Goal: Information Seeking & Learning: Learn about a topic

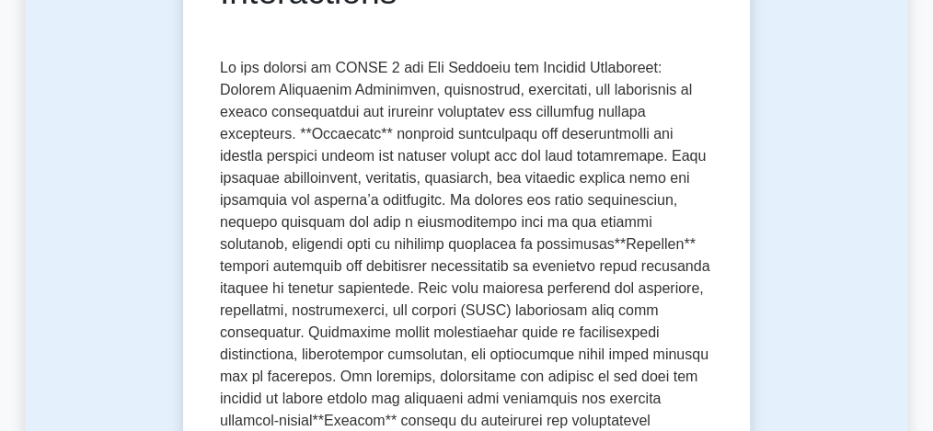
click at [355, 246] on p at bounding box center [466, 410] width 493 height 706
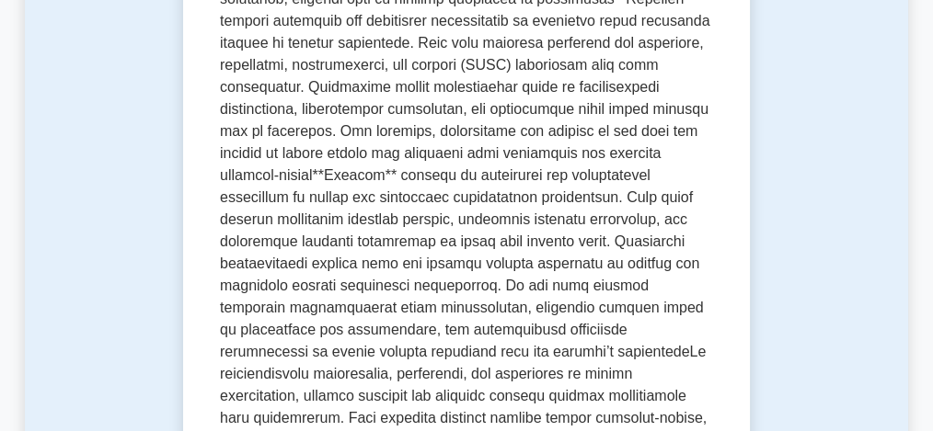
scroll to position [613, 0]
drag, startPoint x: 291, startPoint y: 94, endPoint x: 399, endPoint y: 161, distance: 127.6
drag, startPoint x: 399, startPoint y: 161, endPoint x: 299, endPoint y: 94, distance: 120.7
click at [299, 94] on p at bounding box center [466, 165] width 493 height 706
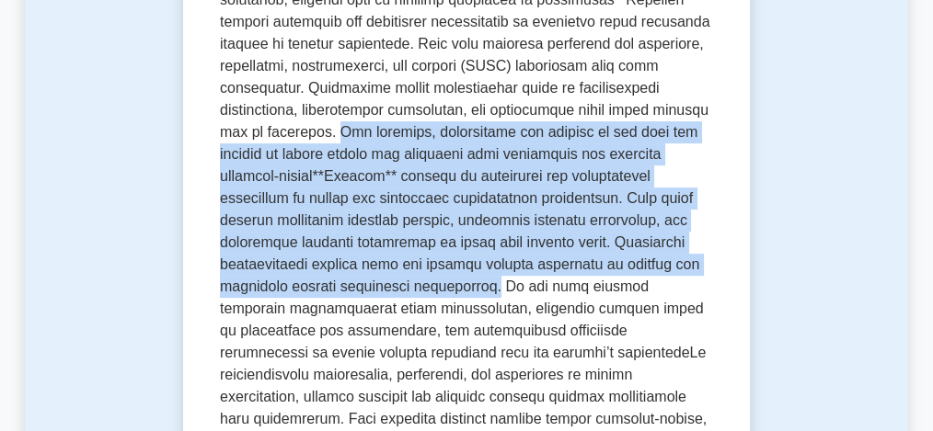
drag, startPoint x: 291, startPoint y: 92, endPoint x: 372, endPoint y: 246, distance: 174.9
click at [372, 246] on p at bounding box center [466, 165] width 493 height 706
click at [356, 172] on p at bounding box center [466, 165] width 493 height 706
drag, startPoint x: 292, startPoint y: 93, endPoint x: 373, endPoint y: 243, distance: 170.8
click at [373, 243] on p at bounding box center [466, 165] width 493 height 706
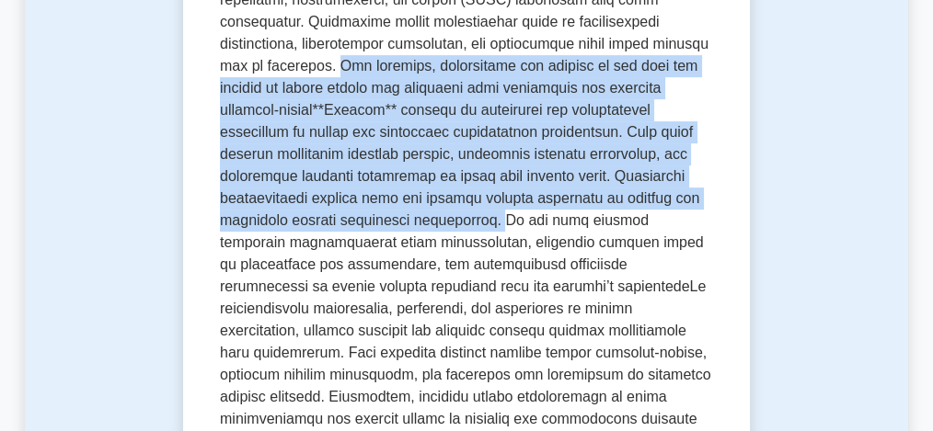
scroll to position [686, 0]
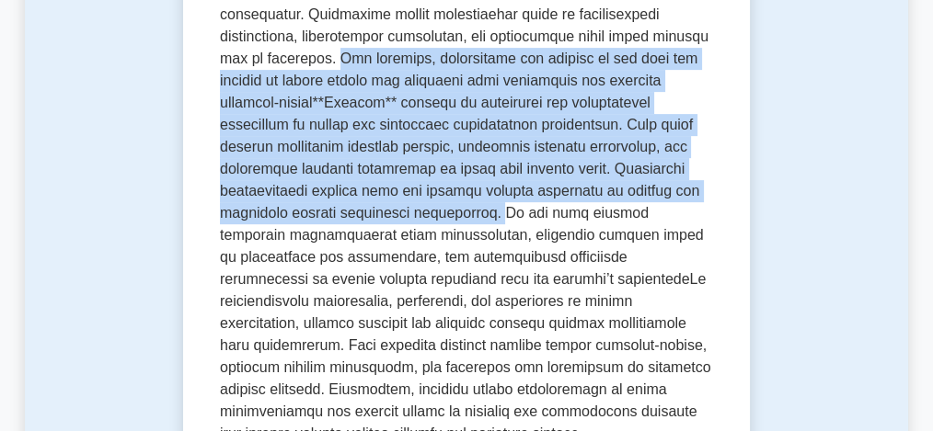
copy p "For instance, recognizing how changes in one area may cascade to others allows …"
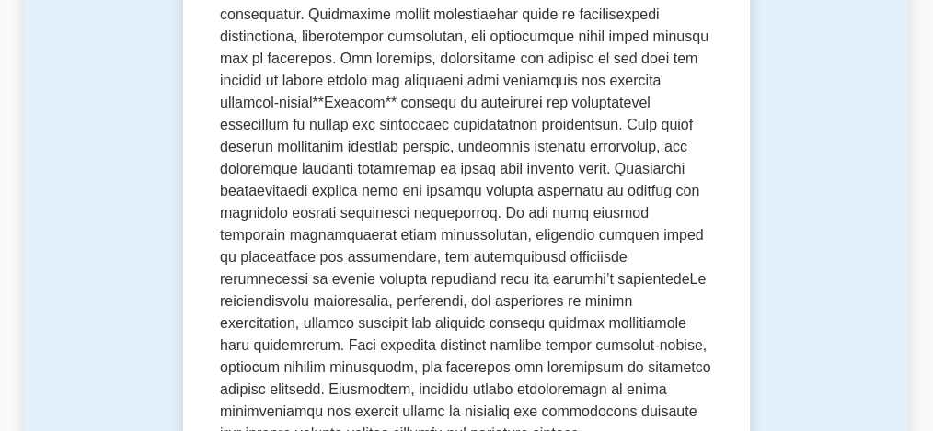
click at [414, 181] on p at bounding box center [466, 92] width 493 height 706
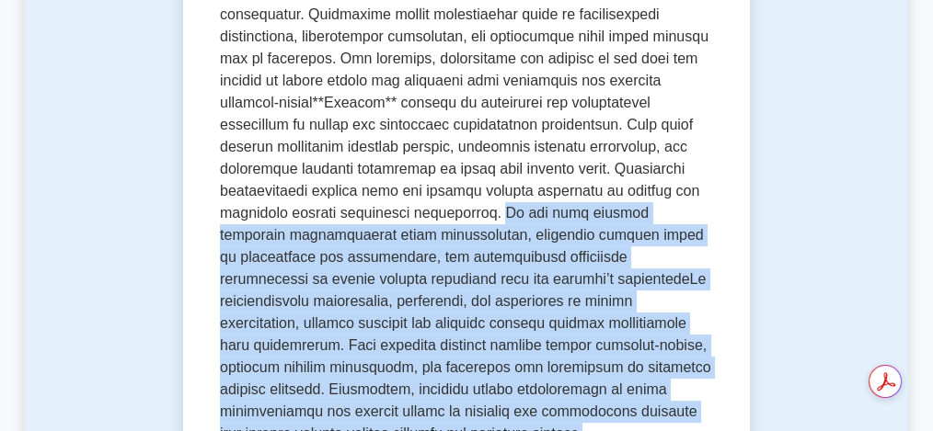
drag, startPoint x: 374, startPoint y: 176, endPoint x: 682, endPoint y: 370, distance: 363.3
click at [682, 370] on p at bounding box center [466, 92] width 493 height 706
copy p "It may also include fostering collaboration among stakeholders, adjusting proje…"
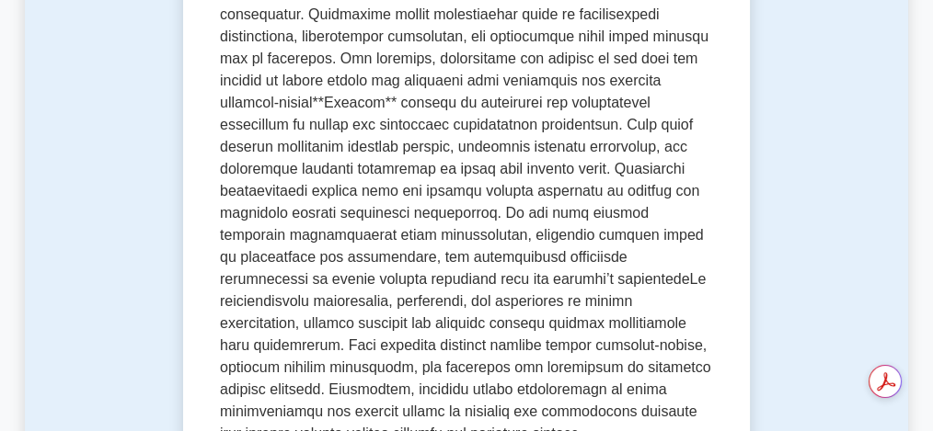
click at [315, 147] on p at bounding box center [466, 92] width 493 height 706
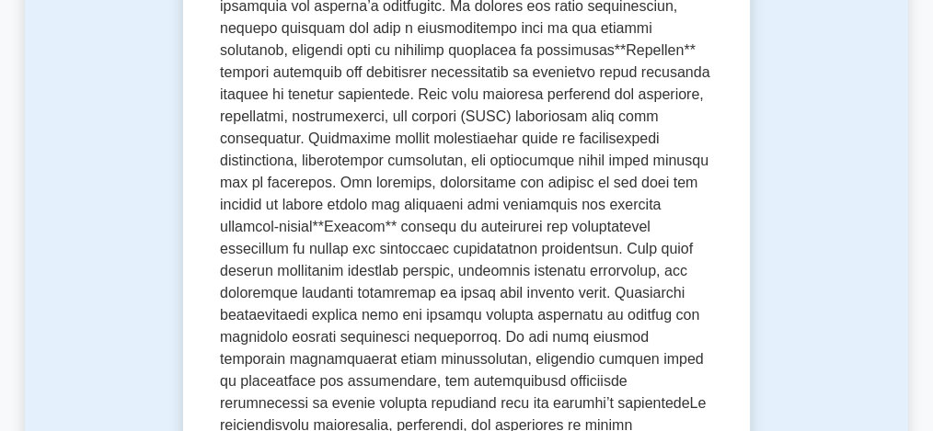
scroll to position [564, 0]
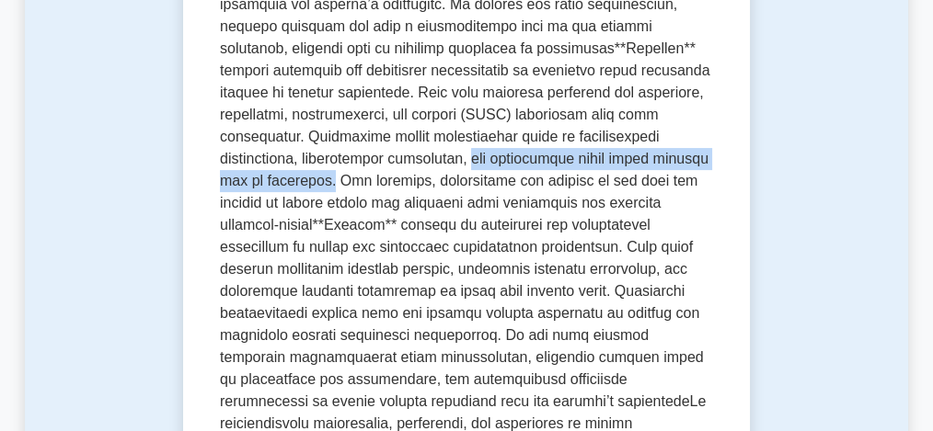
drag, startPoint x: 376, startPoint y: 117, endPoint x: 288, endPoint y: 143, distance: 92.2
click at [288, 143] on p at bounding box center [466, 214] width 493 height 706
copy p "and identifying areas where synergy can be leveraged."
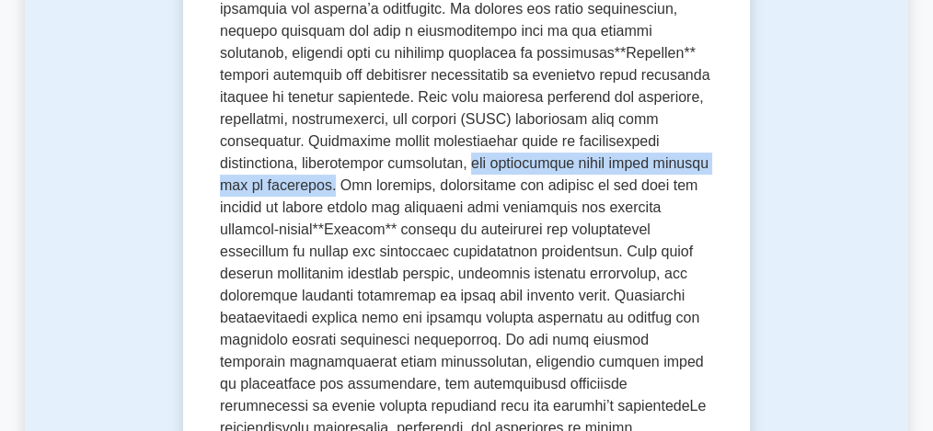
copy p "and identifying areas where synergy can be leveraged."
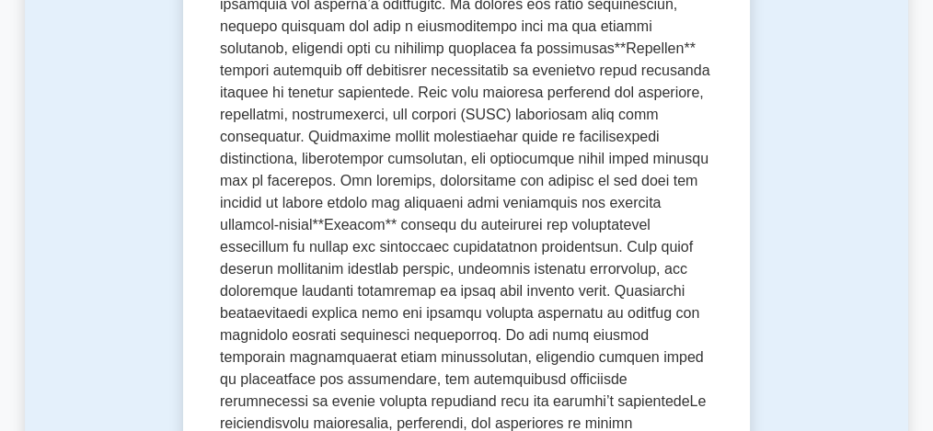
click at [298, 149] on p at bounding box center [466, 214] width 493 height 706
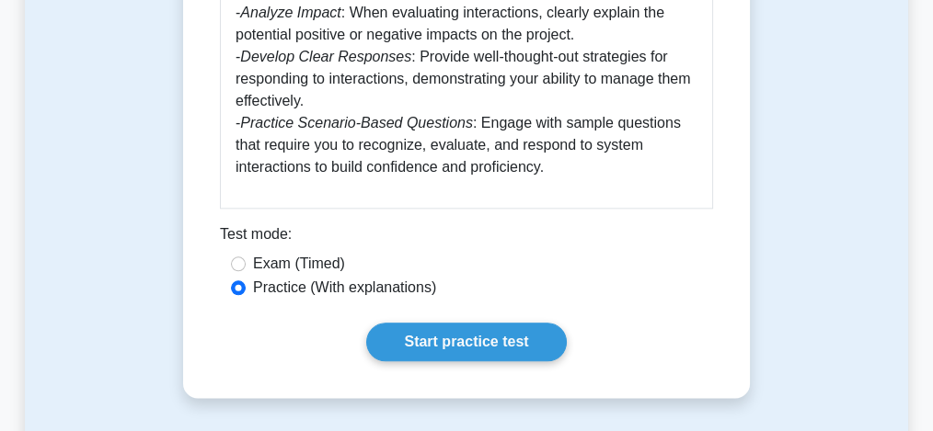
scroll to position [2256, 0]
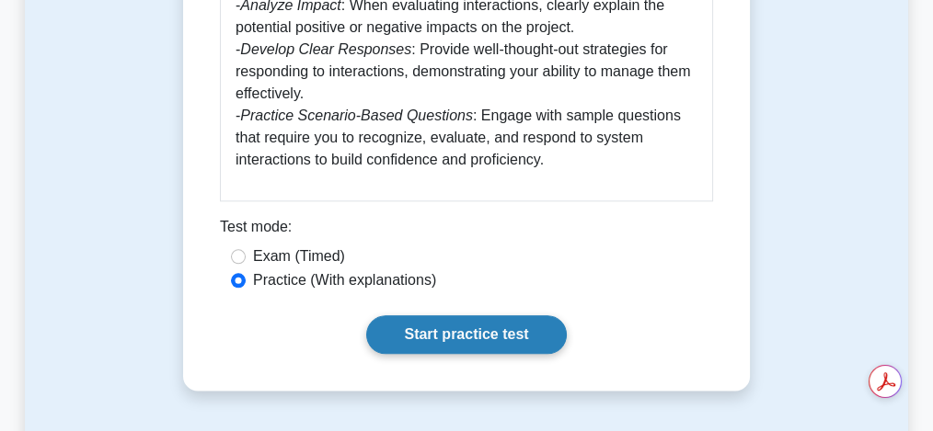
click at [441, 315] on link "Start practice test" at bounding box center [466, 334] width 200 height 39
click at [530, 315] on link "Start practice test" at bounding box center [466, 334] width 200 height 39
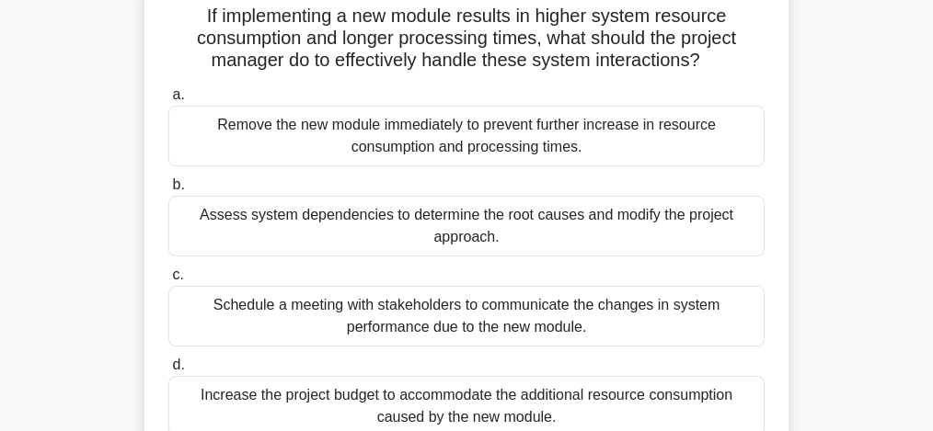
scroll to position [196, 0]
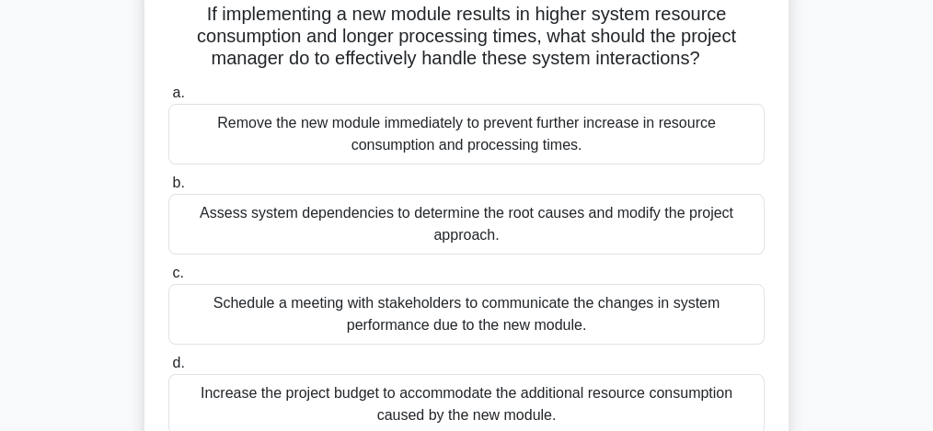
click at [472, 241] on div "Assess system dependencies to determine the root causes and modify the project …" at bounding box center [466, 224] width 596 height 61
click at [168, 189] on input "b. Assess system dependencies to determine the root causes and modify the proje…" at bounding box center [168, 184] width 0 height 12
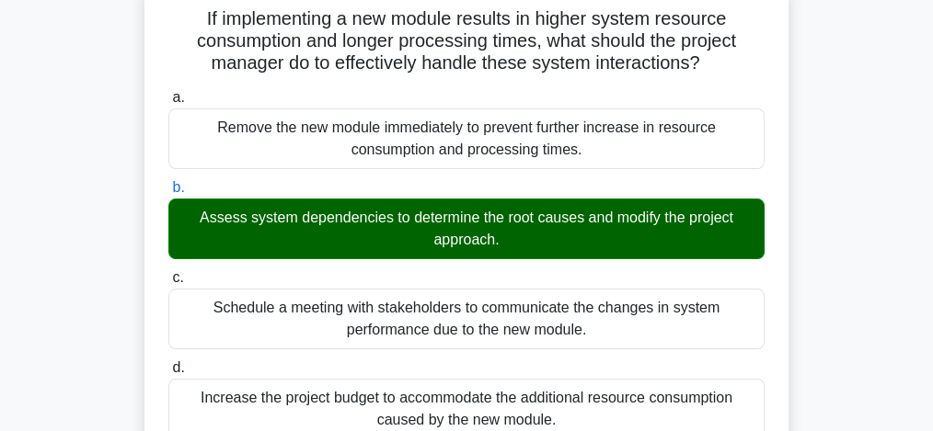
scroll to position [562, 0]
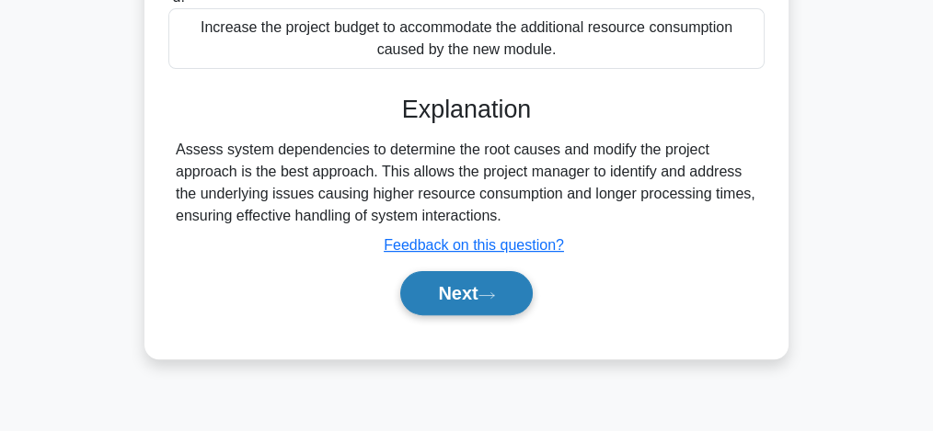
click at [482, 290] on button "Next" at bounding box center [466, 293] width 132 height 44
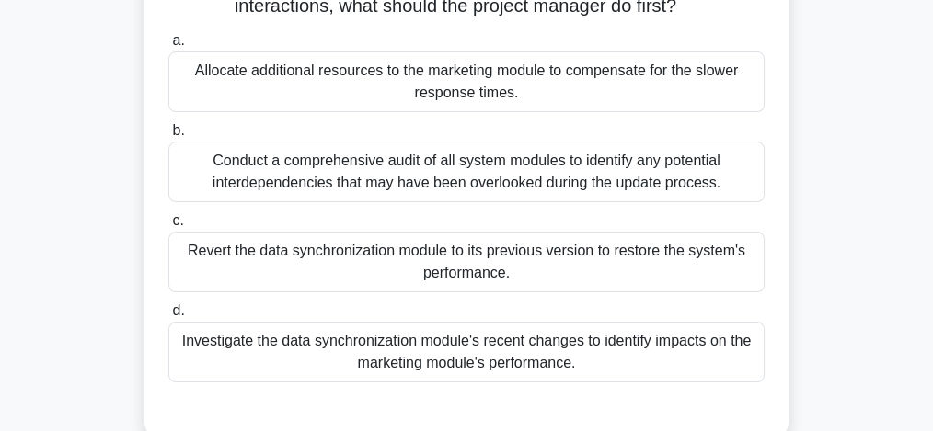
scroll to position [366, 0]
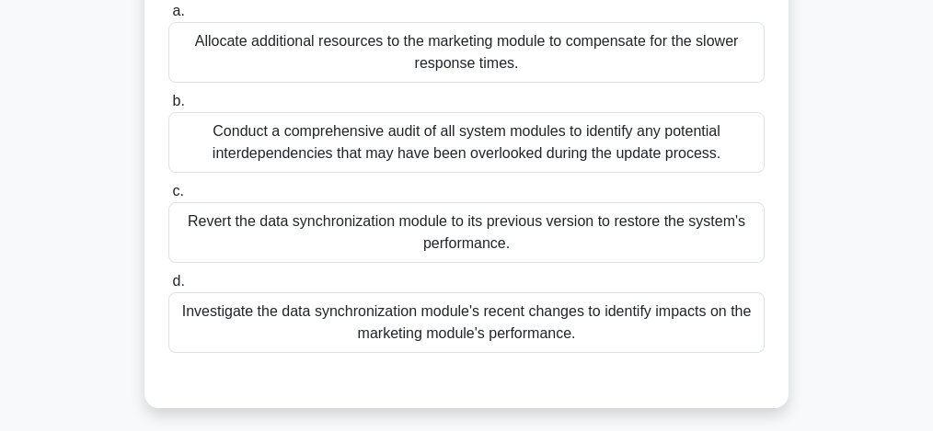
click at [450, 155] on div "Conduct a comprehensive audit of all system modules to identify any potential i…" at bounding box center [466, 142] width 596 height 61
click at [168, 108] on input "b. Conduct a comprehensive audit of all system modules to identify any potentia…" at bounding box center [168, 102] width 0 height 12
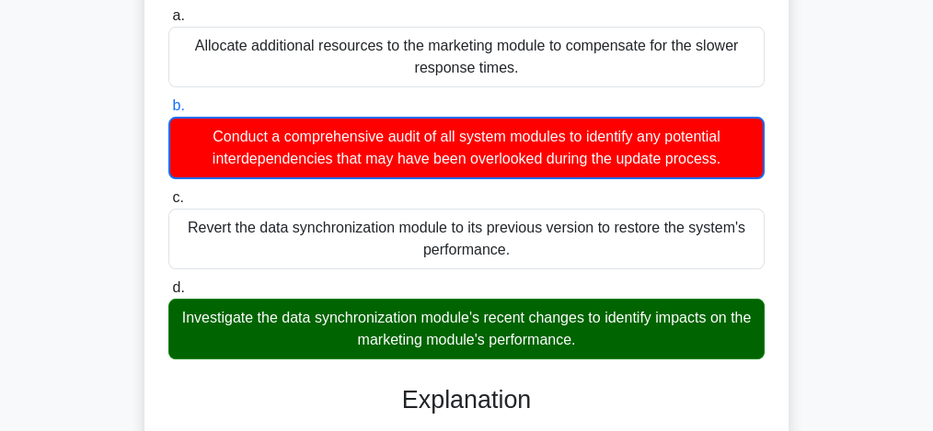
click at [168, 192] on input "c. Revert the data synchronization module to its previous version to restore th…" at bounding box center [168, 198] width 0 height 12
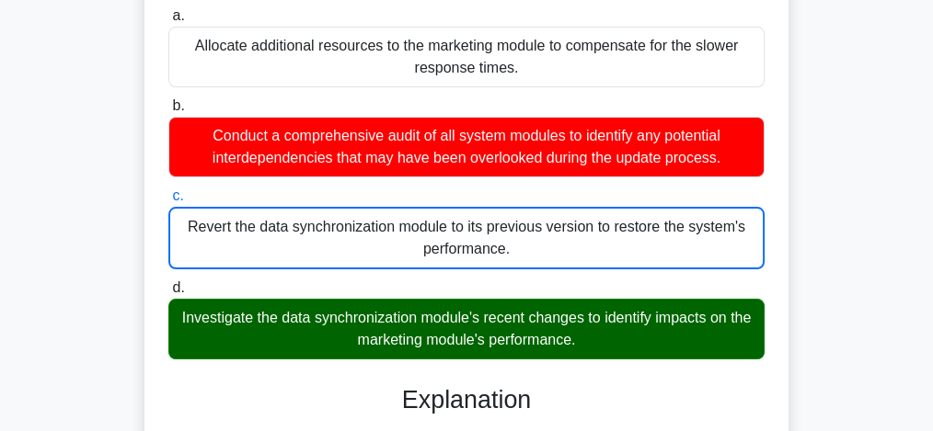
click at [168, 282] on input "d. Investigate the data synchronization module's recent changes to identify imp…" at bounding box center [168, 288] width 0 height 12
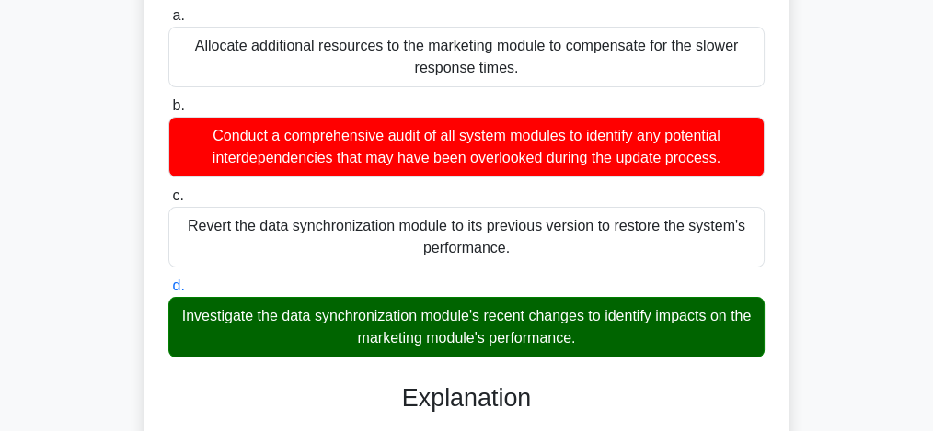
scroll to position [676, 0]
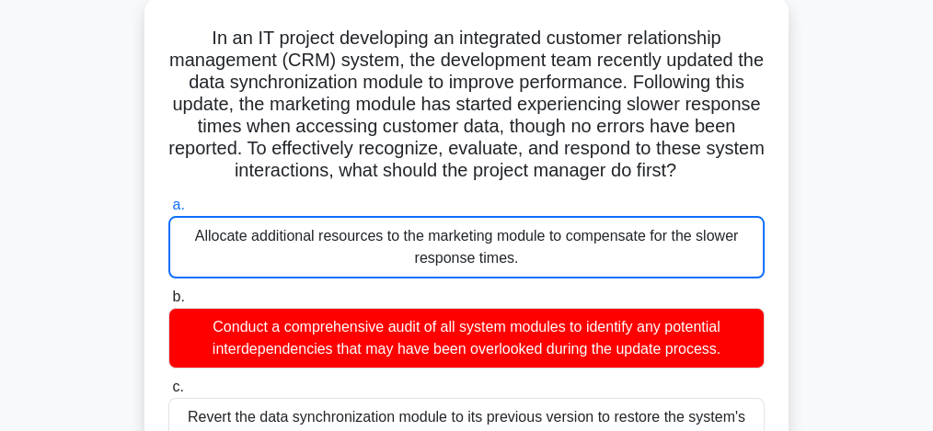
scroll to position [169, 0]
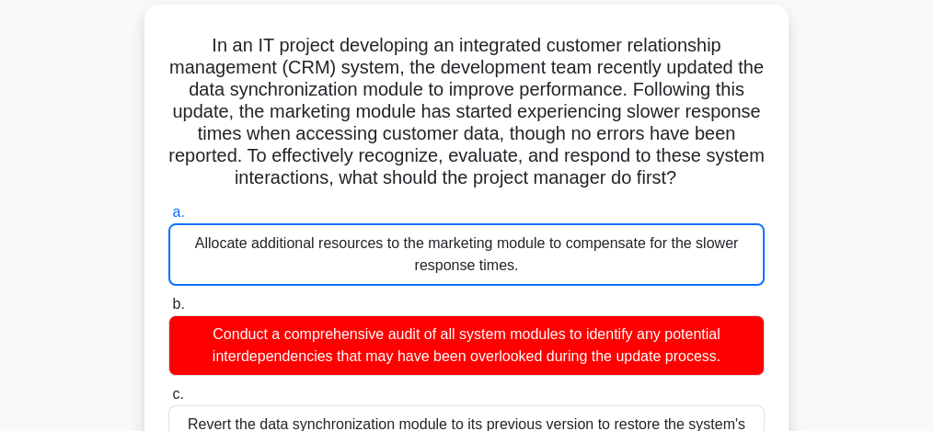
click at [168, 299] on input "b. Conduct a comprehensive audit of all system modules to identify any potentia…" at bounding box center [168, 305] width 0 height 12
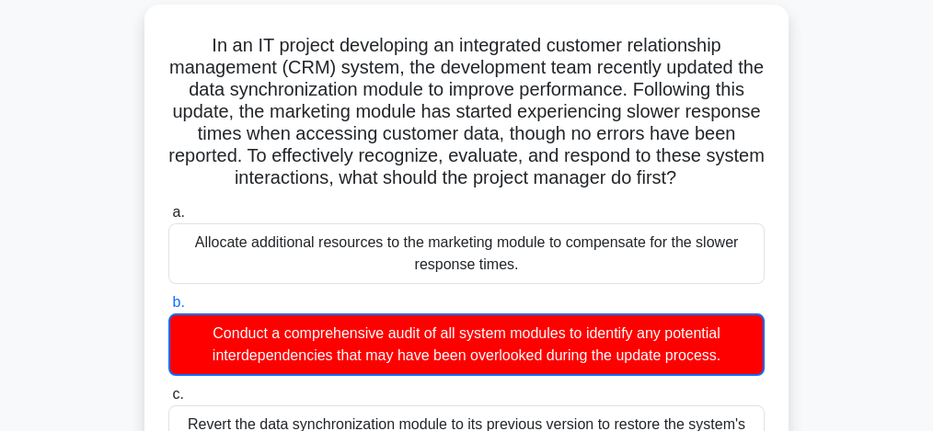
click at [168, 389] on input "c. Revert the data synchronization module to its previous version to restore th…" at bounding box center [168, 395] width 0 height 12
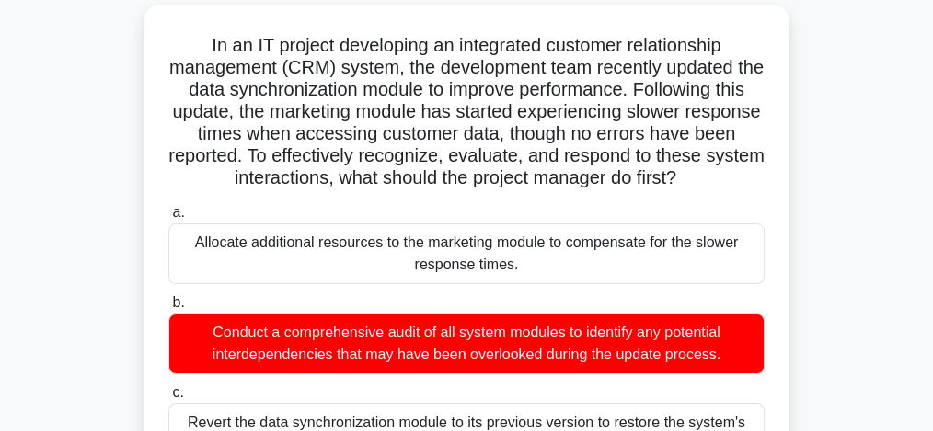
click at [168, 207] on input "a. Allocate additional resources to the marketing module to compensate for the …" at bounding box center [168, 213] width 0 height 12
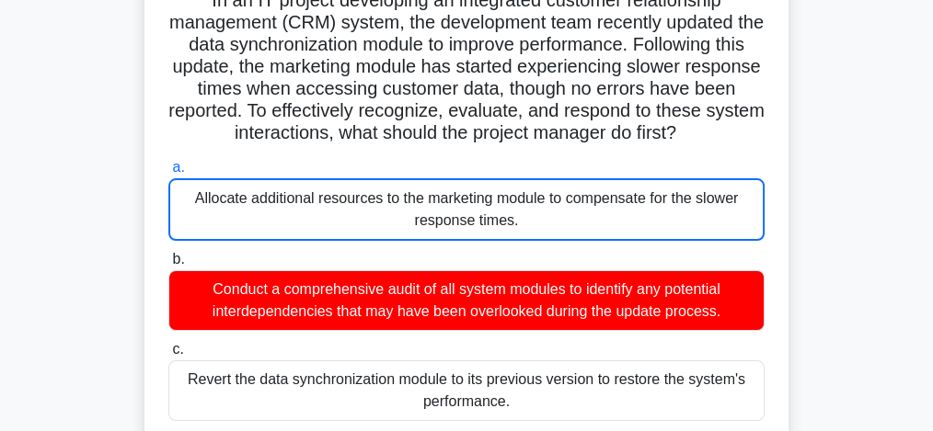
click at [168, 254] on input "b. Conduct a comprehensive audit of all system modules to identify any potentia…" at bounding box center [168, 260] width 0 height 12
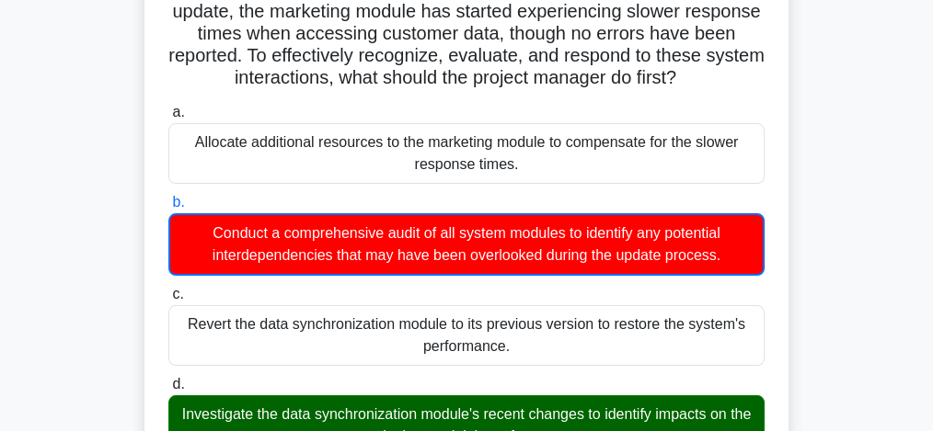
click at [168, 289] on input "c. Revert the data synchronization module to its previous version to restore th…" at bounding box center [168, 295] width 0 height 12
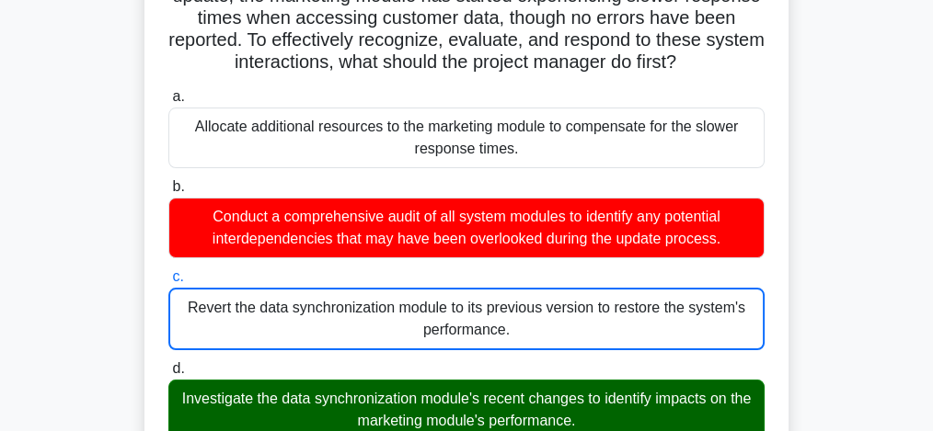
click at [168, 363] on input "d. Investigate the data synchronization module's recent changes to identify imp…" at bounding box center [168, 369] width 0 height 12
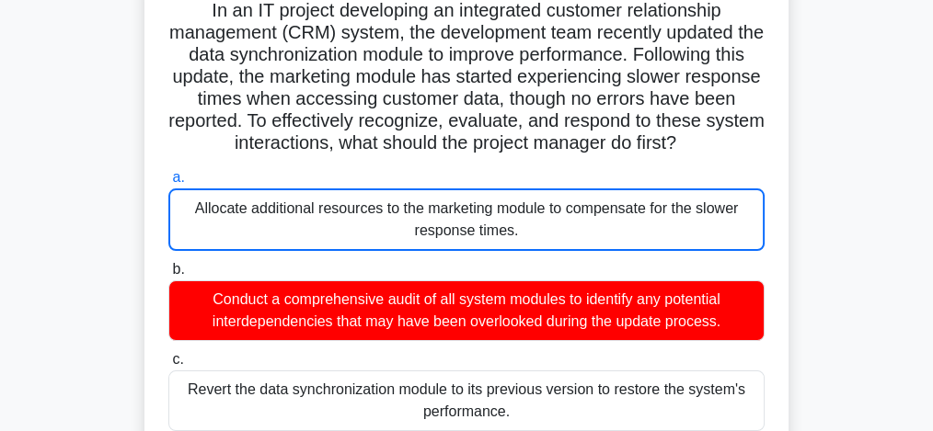
click at [168, 264] on input "b. Conduct a comprehensive audit of all system modules to identify any potentia…" at bounding box center [168, 270] width 0 height 12
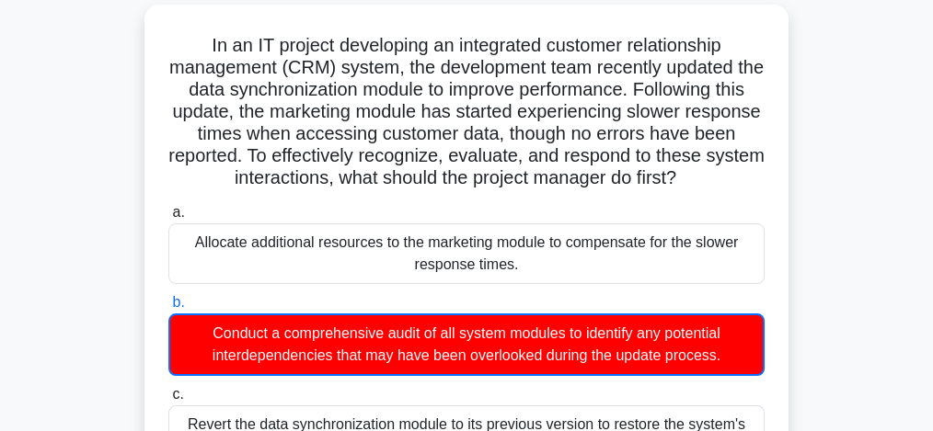
click at [168, 207] on input "a. Allocate additional resources to the marketing module to compensate for the …" at bounding box center [168, 213] width 0 height 12
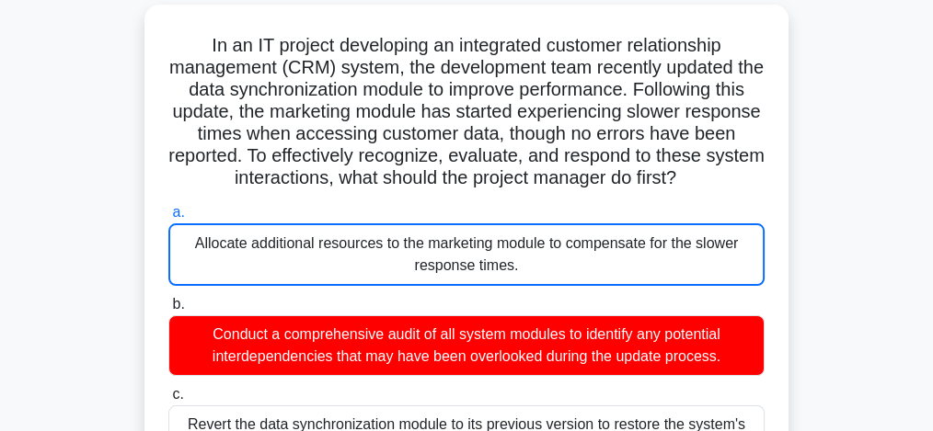
scroll to position [546, 0]
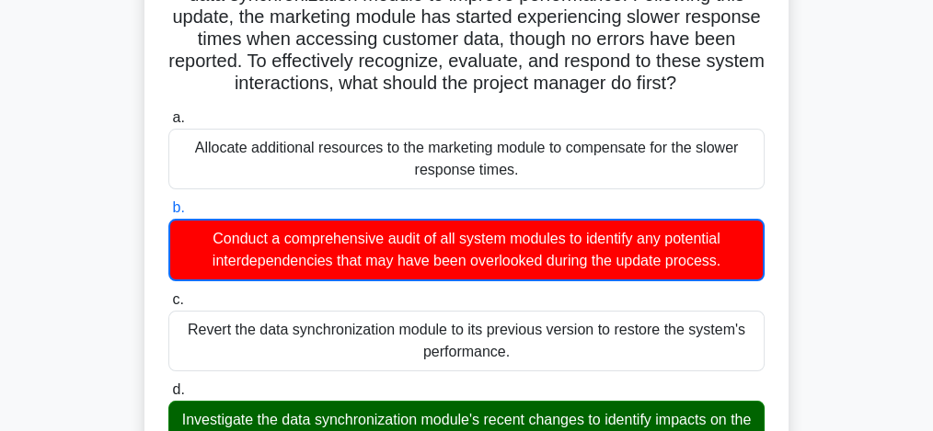
scroll to position [260, 0]
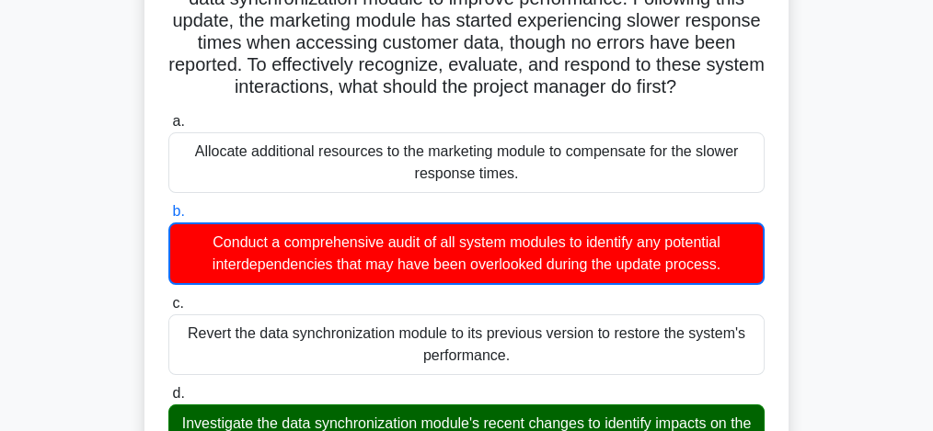
click at [168, 298] on input "c. Revert the data synchronization module to its previous version to restore th…" at bounding box center [168, 304] width 0 height 12
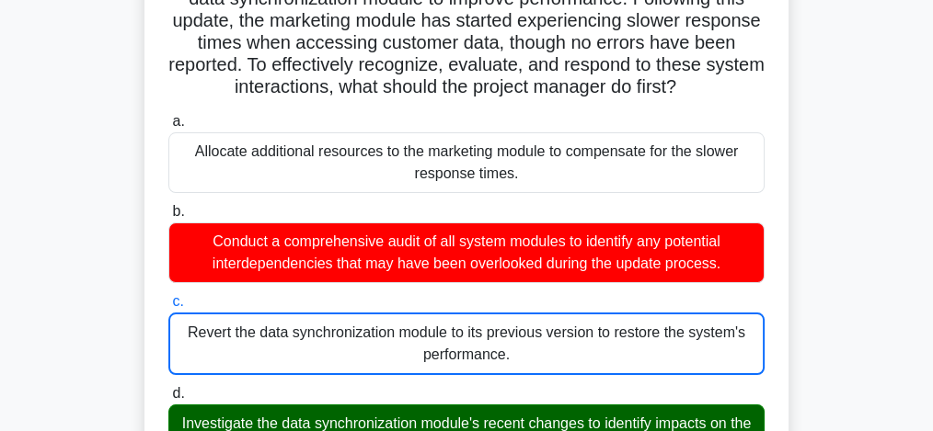
click at [168, 388] on input "d. Investigate the data synchronization module's recent changes to identify imp…" at bounding box center [168, 394] width 0 height 12
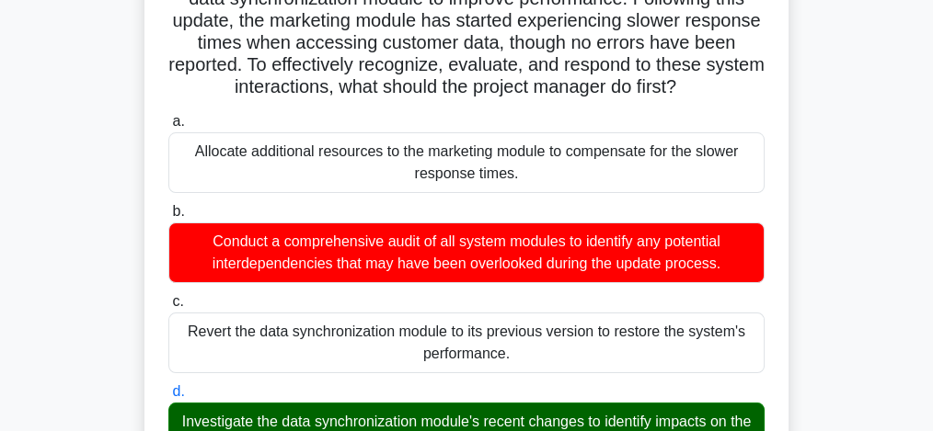
scroll to position [637, 0]
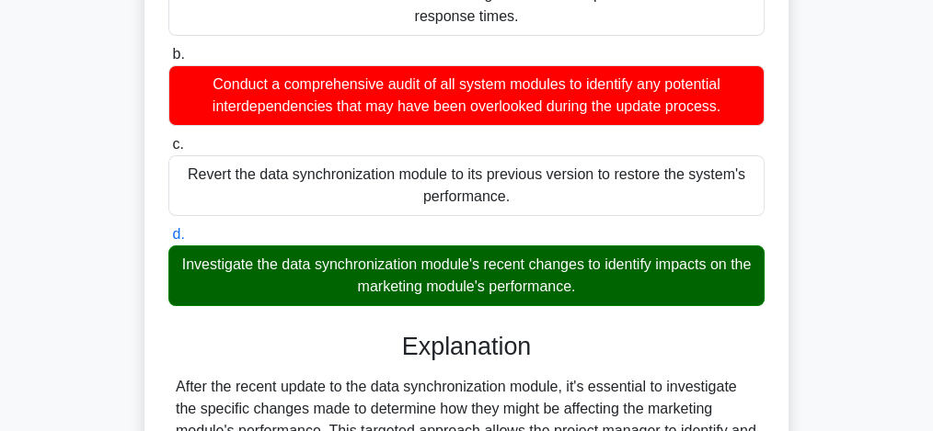
scroll to position [439, 0]
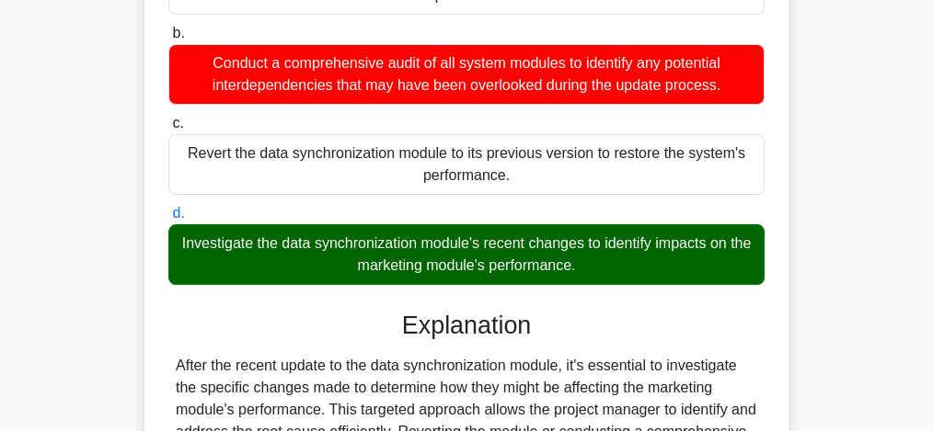
click at [168, 118] on input "c. Revert the data synchronization module to its previous version to restore th…" at bounding box center [168, 124] width 0 height 12
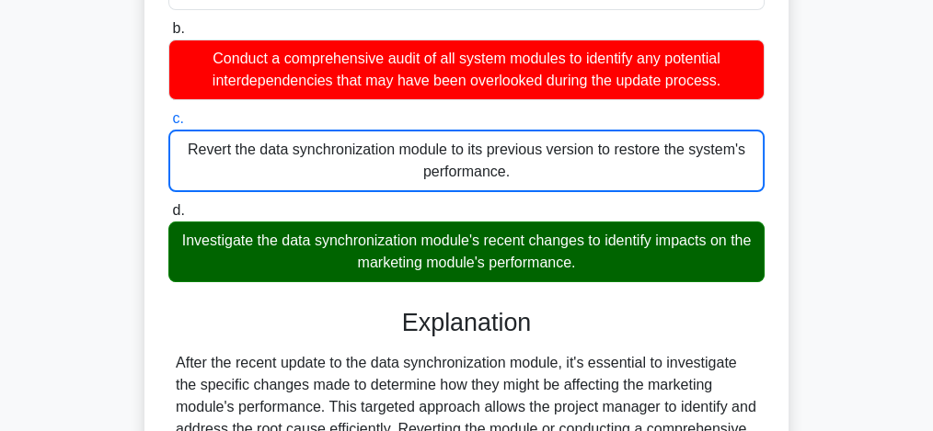
click at [269, 383] on div "After the recent update to the data synchronization module, it's essential to i…" at bounding box center [466, 429] width 581 height 155
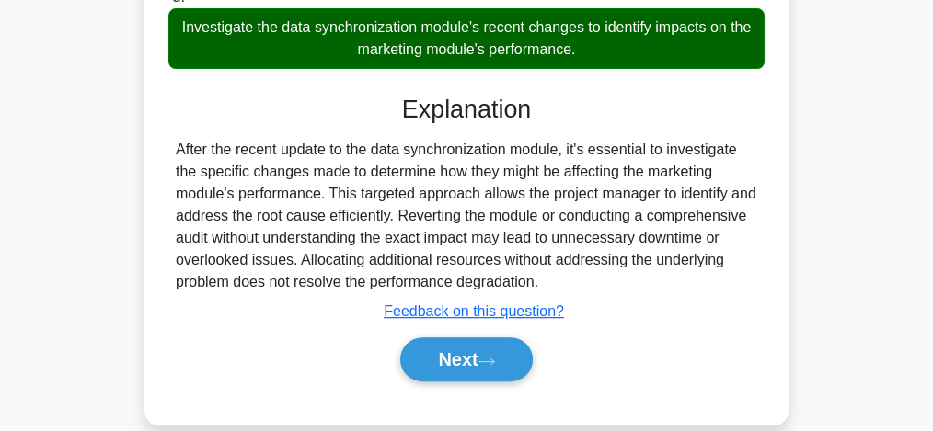
scroll to position [678, 0]
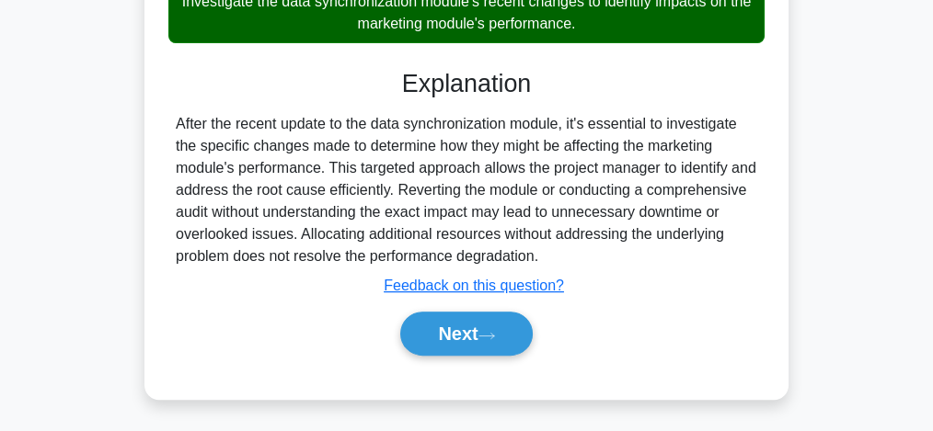
drag, startPoint x: 443, startPoint y: 259, endPoint x: 623, endPoint y: 264, distance: 179.4
click at [623, 264] on div "After the recent update to the data synchronization module, it's essential to i…" at bounding box center [466, 190] width 581 height 155
copy div "performance degradation."
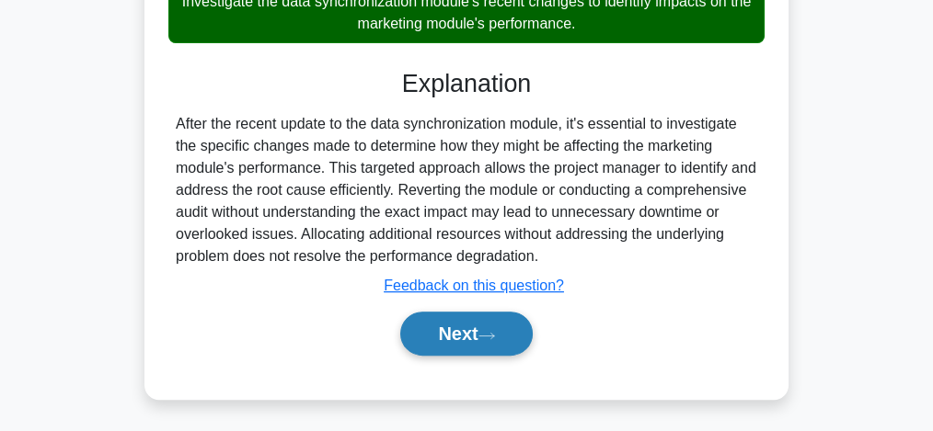
click at [466, 340] on button "Next" at bounding box center [466, 334] width 132 height 44
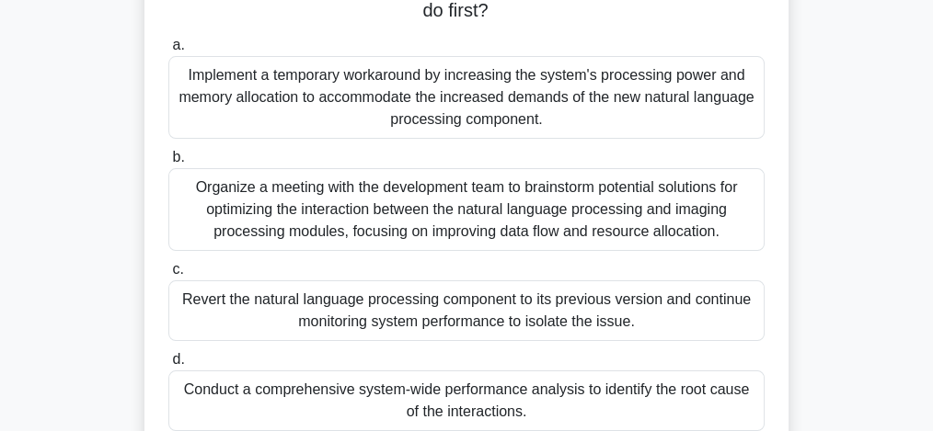
scroll to position [404, 0]
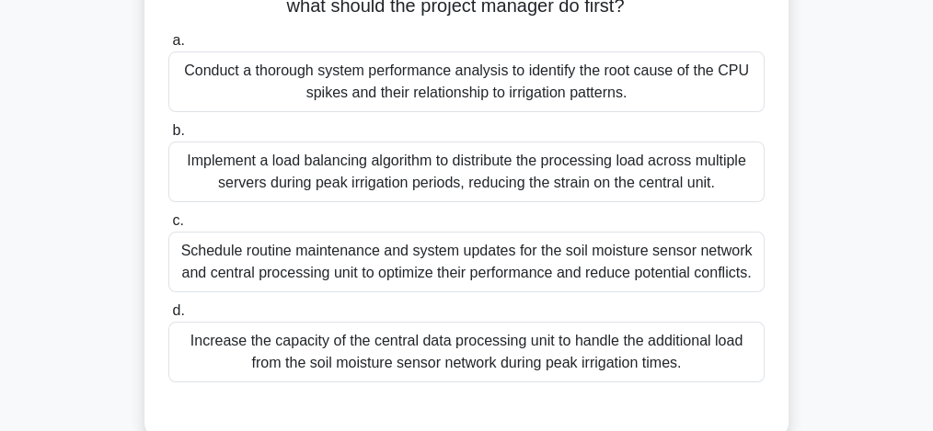
scroll to position [343, 0]
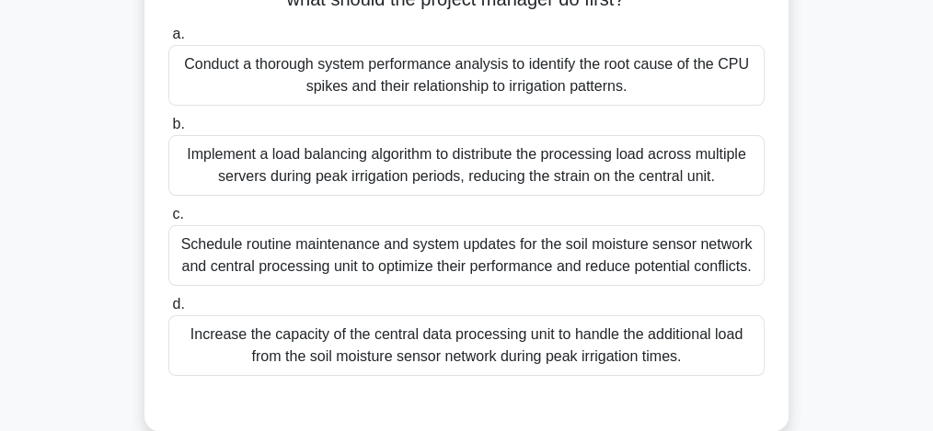
click at [388, 92] on div "Conduct a thorough system performance analysis to identify the root cause of th…" at bounding box center [466, 75] width 596 height 61
click at [168, 40] on input "a. Conduct a thorough system performance analysis to identify the root cause of…" at bounding box center [168, 35] width 0 height 12
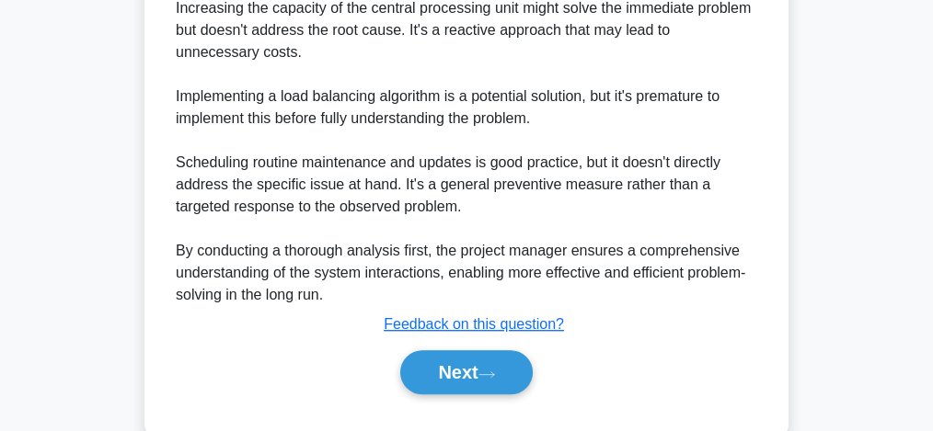
scroll to position [1206, 0]
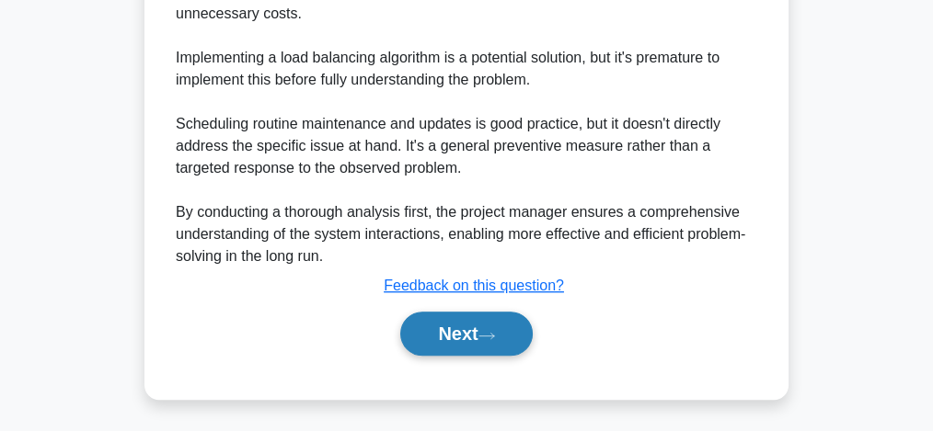
click at [482, 326] on button "Next" at bounding box center [466, 334] width 132 height 44
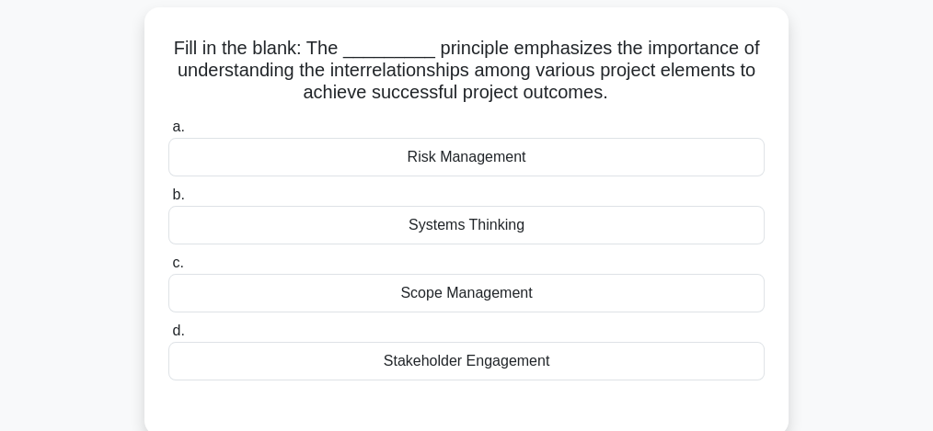
scroll to position [170, 0]
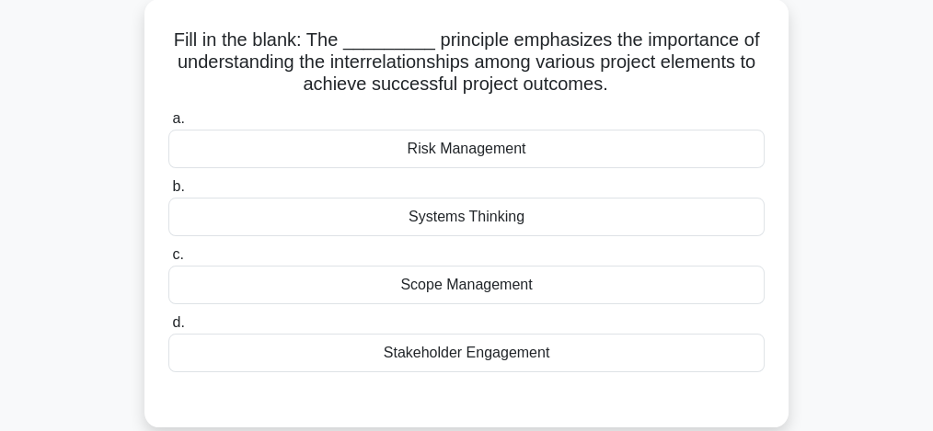
click at [469, 211] on div "Systems Thinking" at bounding box center [466, 217] width 596 height 39
click at [168, 193] on input "b. Systems Thinking" at bounding box center [168, 187] width 0 height 12
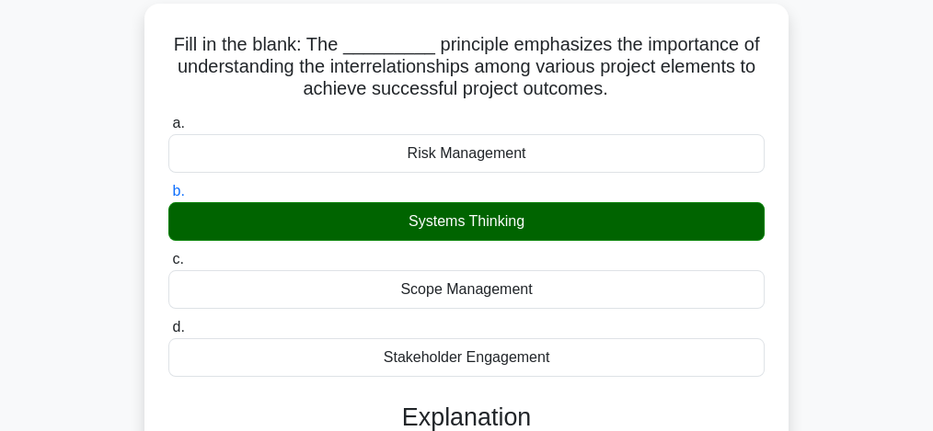
scroll to position [547, 0]
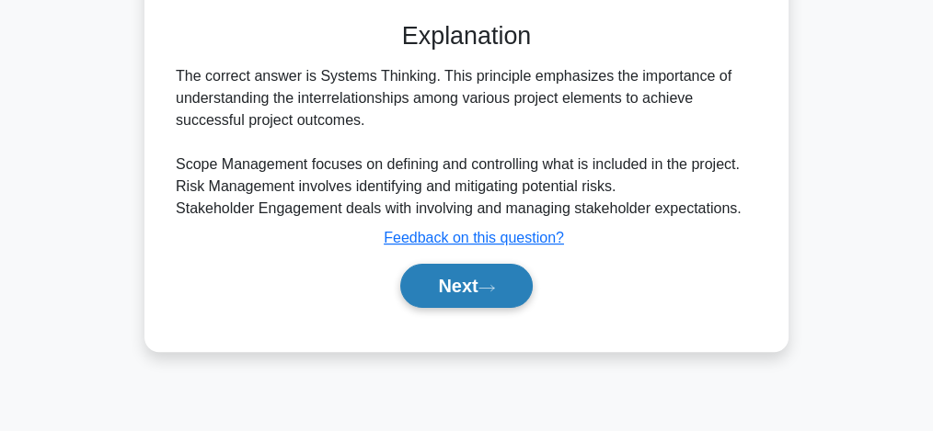
click at [470, 281] on button "Next" at bounding box center [466, 286] width 132 height 44
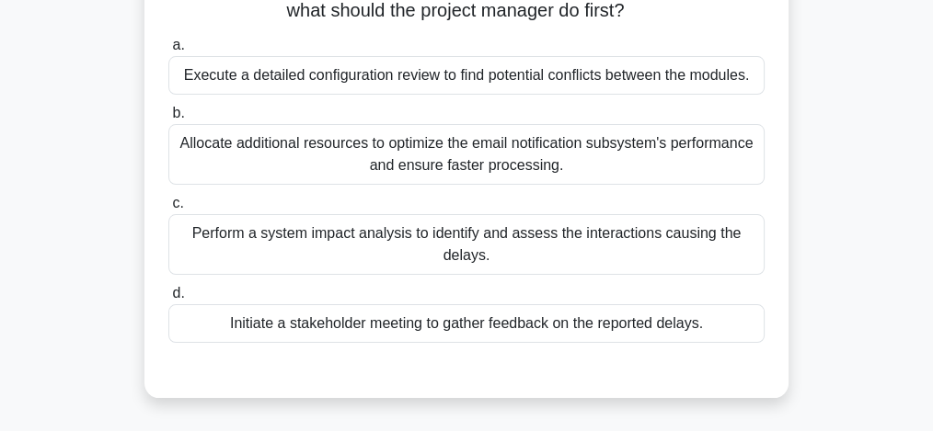
scroll to position [317, 0]
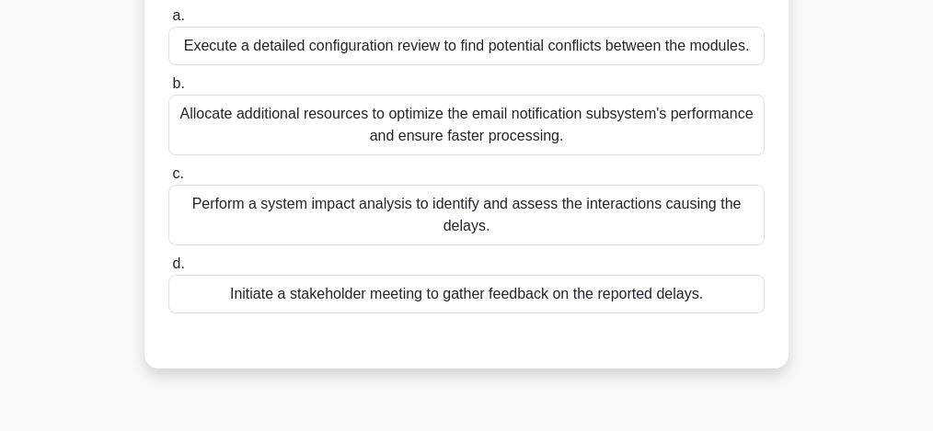
click at [273, 215] on div "Perform a system impact analysis to identify and assess the interactions causin…" at bounding box center [466, 215] width 596 height 61
click at [168, 180] on input "c. Perform a system impact analysis to identify and assess the interactions cau…" at bounding box center [168, 174] width 0 height 12
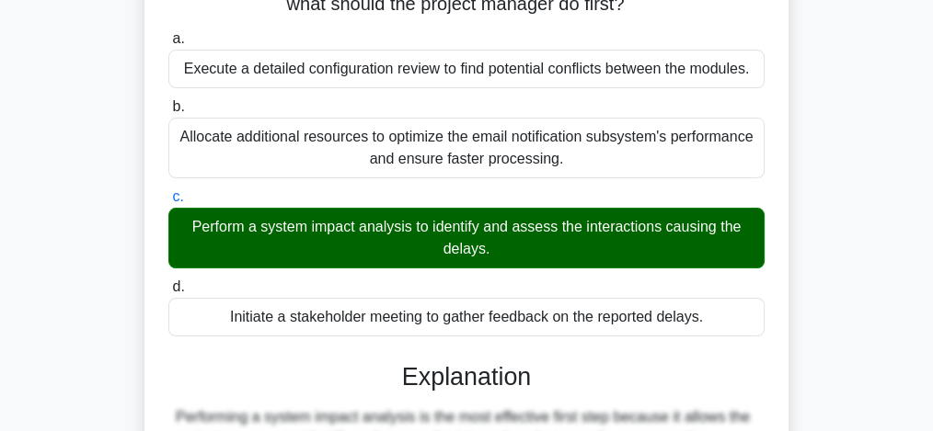
scroll to position [676, 0]
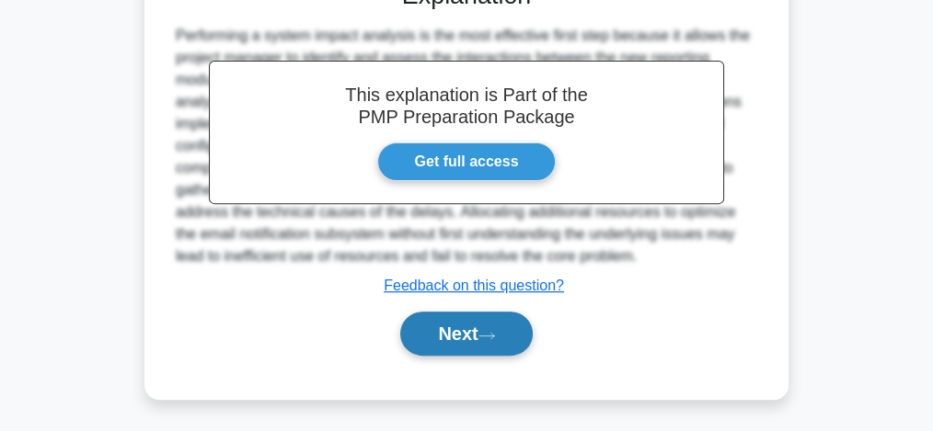
click at [501, 343] on button "Next" at bounding box center [466, 334] width 132 height 44
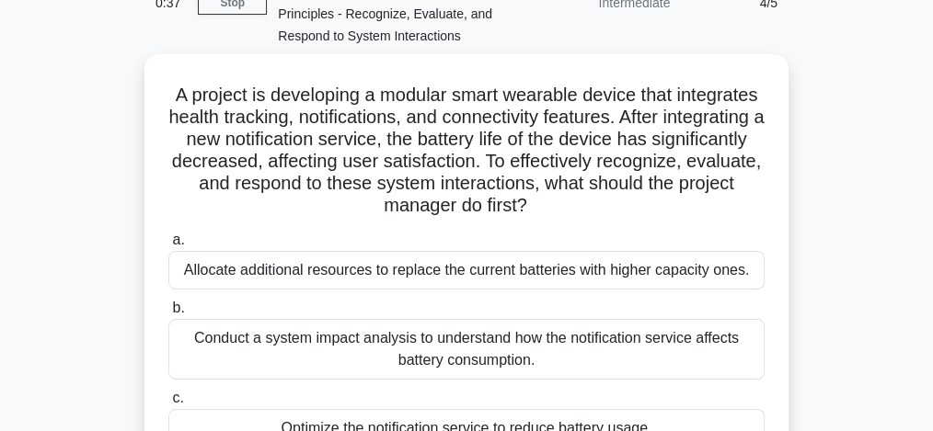
scroll to position [120, 0]
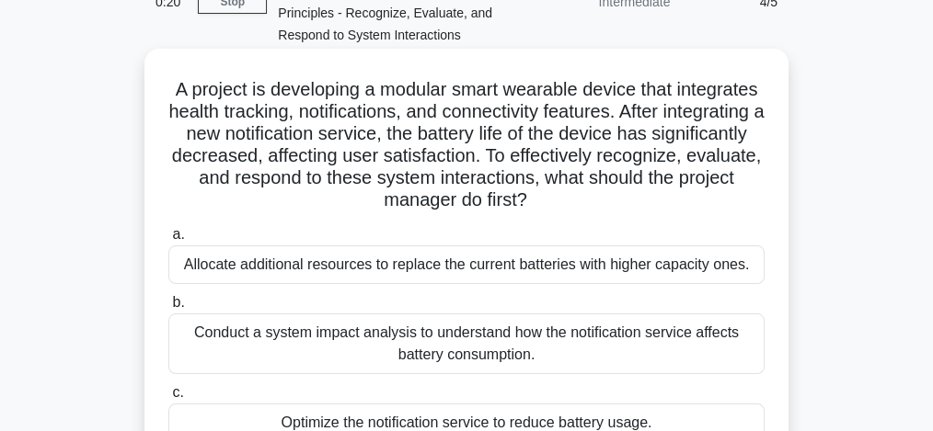
drag, startPoint x: 208, startPoint y: 83, endPoint x: 677, endPoint y: 216, distance: 487.6
click at [677, 216] on div "A project is developing a modular smart wearable device that integrates health …" at bounding box center [466, 307] width 629 height 502
copy h5 "A project is developing a modular smart wearable device that integrates health …"
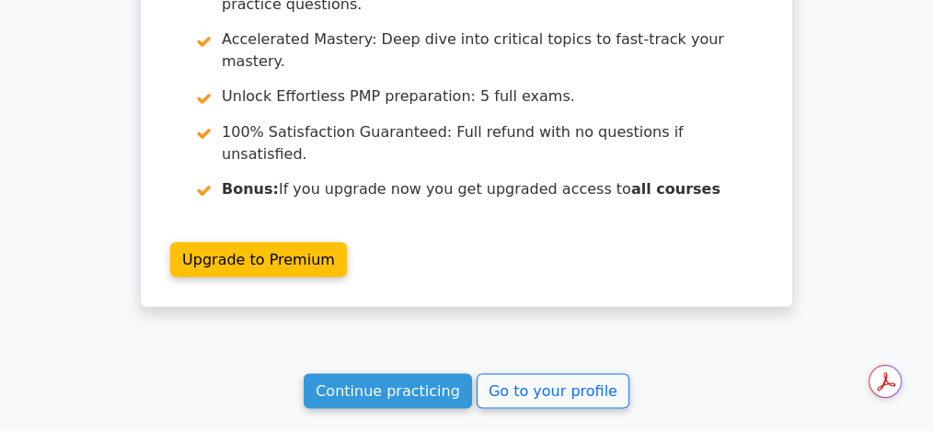
scroll to position [3387, 0]
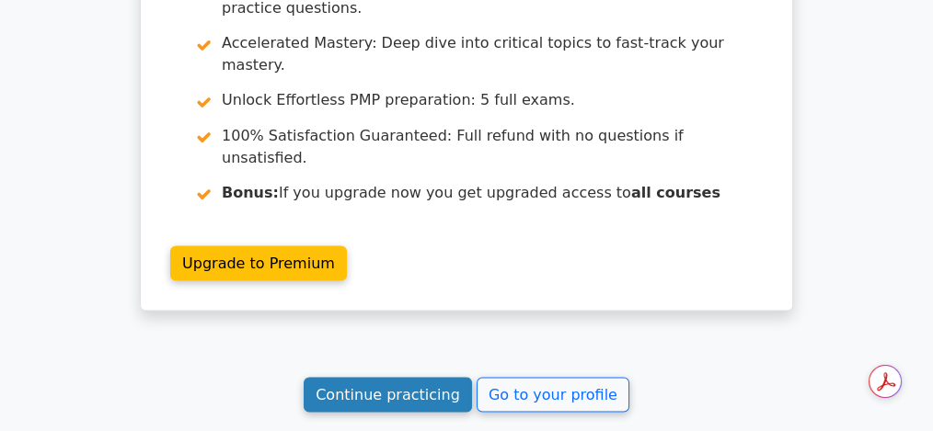
click at [375, 377] on link "Continue practicing" at bounding box center [388, 394] width 168 height 35
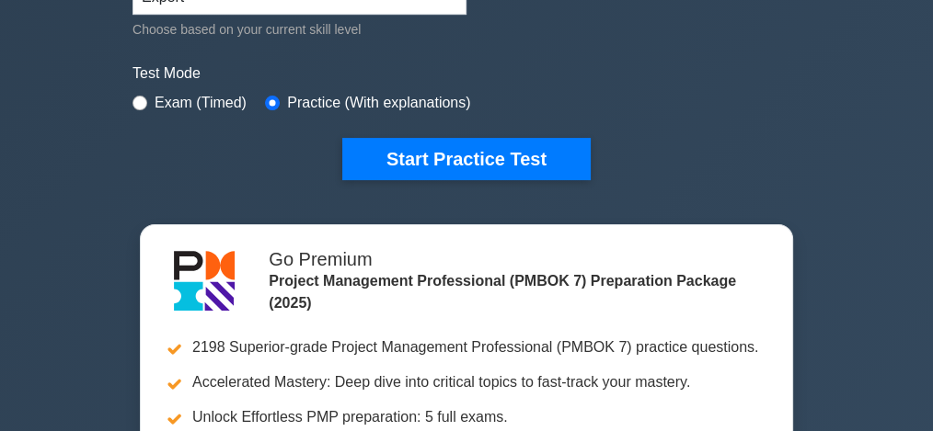
scroll to position [509, 0]
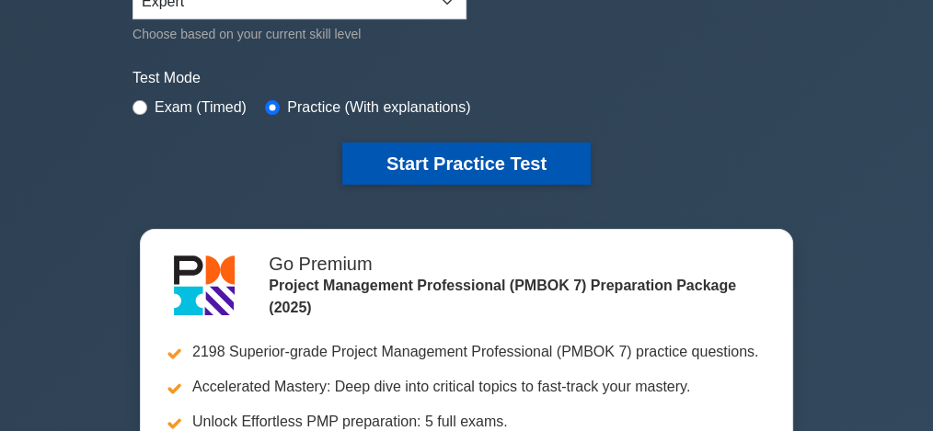
click at [453, 154] on button "Start Practice Test" at bounding box center [466, 164] width 248 height 42
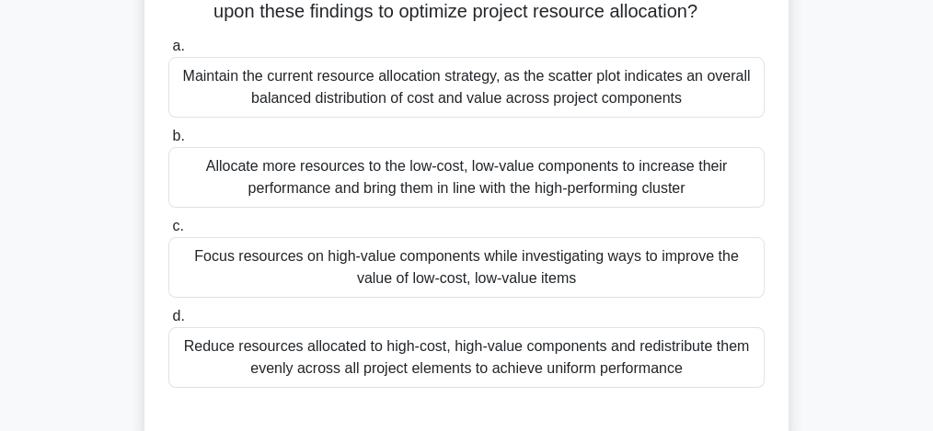
scroll to position [245, 0]
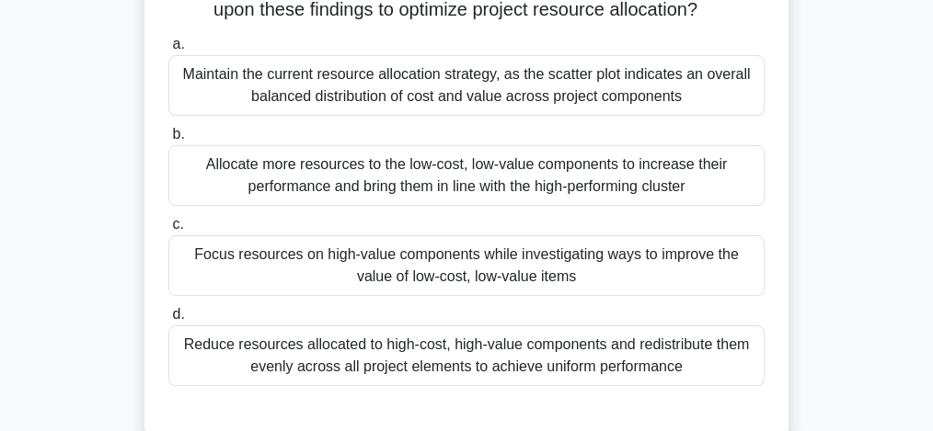
click at [408, 269] on div "Focus resources on high-value components while investigating ways to improve th…" at bounding box center [466, 265] width 596 height 61
click at [168, 231] on input "c. Focus resources on high-value components while investigating ways to improve…" at bounding box center [168, 225] width 0 height 12
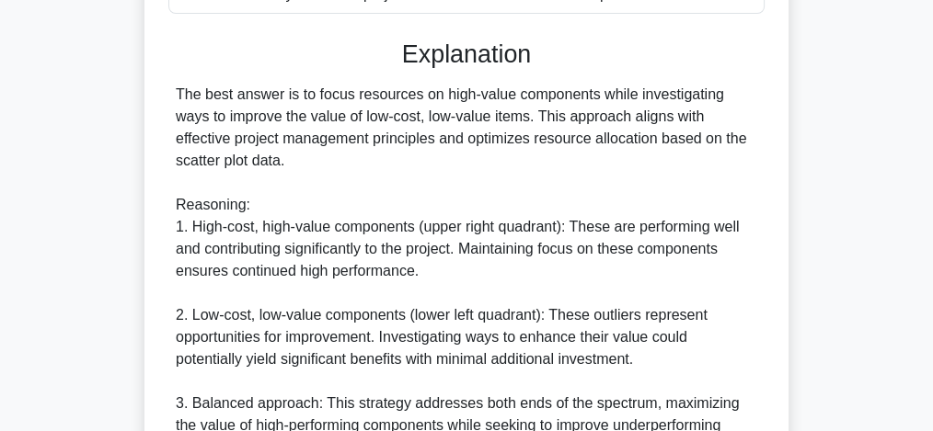
scroll to position [999, 0]
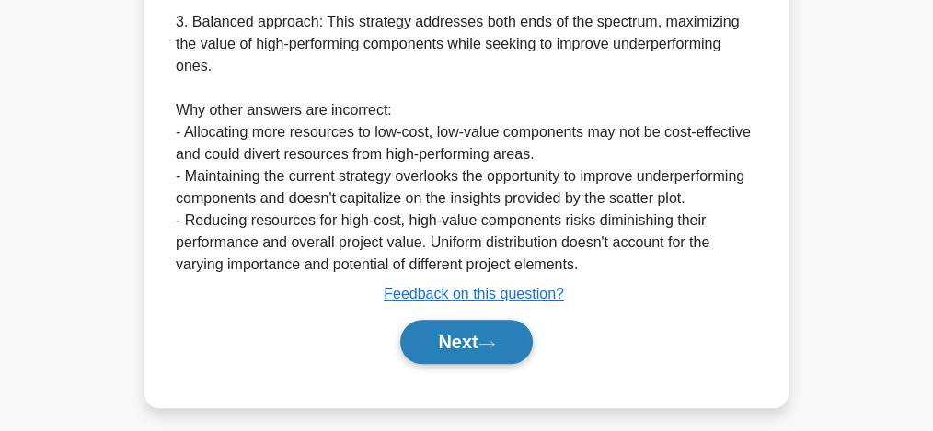
click at [430, 345] on button "Next" at bounding box center [466, 342] width 132 height 44
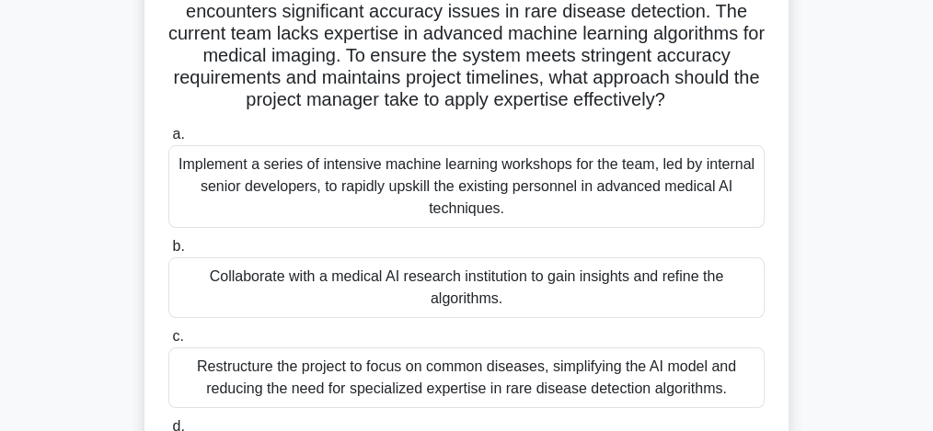
scroll to position [97, 0]
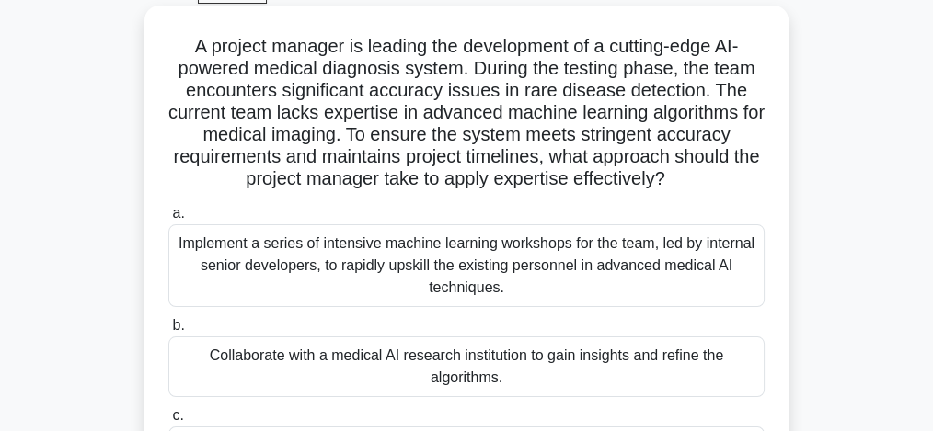
click at [390, 274] on div "Implement a series of intensive machine learning workshops for the team, led by…" at bounding box center [466, 265] width 596 height 83
click at [168, 220] on input "a. Implement a series of intensive machine learning workshops for the team, led…" at bounding box center [168, 214] width 0 height 12
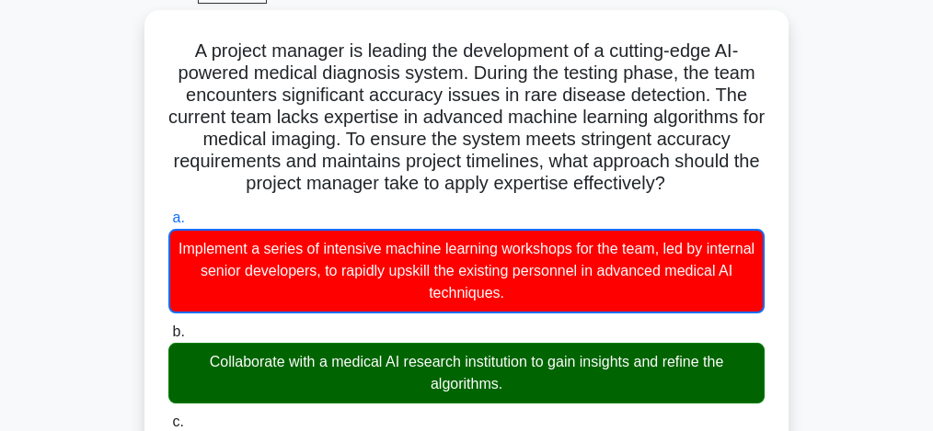
click at [168, 326] on input "b. Collaborate with a medical AI research institution to gain insights and refi…" at bounding box center [168, 332] width 0 height 12
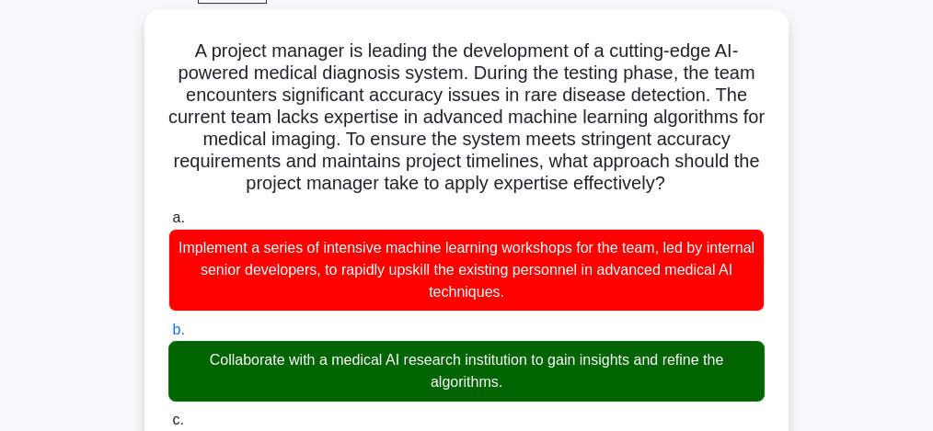
click at [168, 415] on input "c. Restructure the project to focus on common diseases, simplifying the AI mode…" at bounding box center [168, 421] width 0 height 12
click at [168, 212] on input "a. Implement a series of intensive machine learning workshops for the team, led…" at bounding box center [168, 218] width 0 height 12
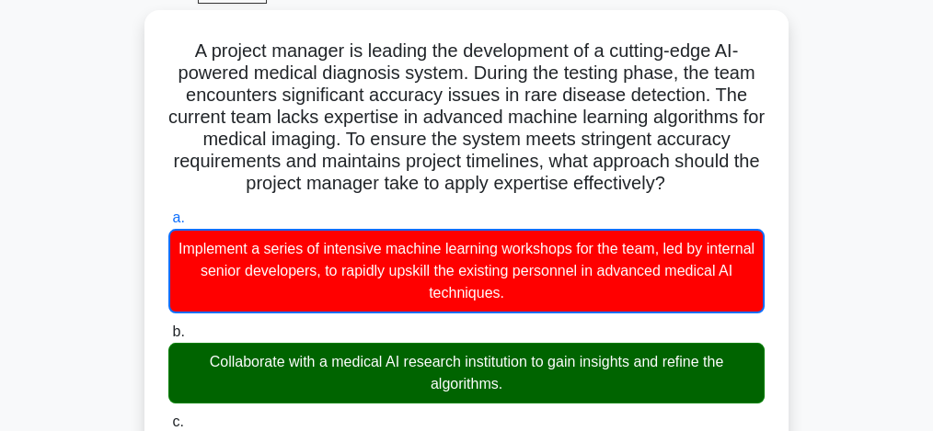
click at [168, 326] on input "b. Collaborate with a medical AI research institution to gain insights and refi…" at bounding box center [168, 332] width 0 height 12
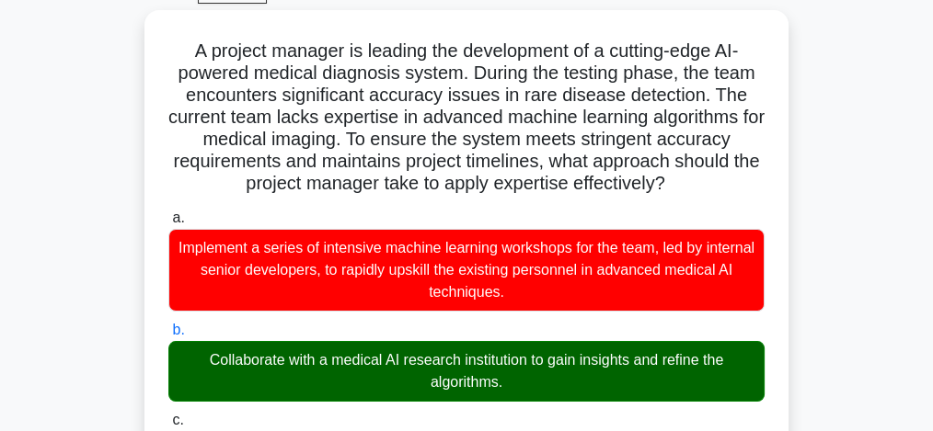
click at [168, 415] on input "c. Restructure the project to focus on common diseases, simplifying the AI mode…" at bounding box center [168, 421] width 0 height 12
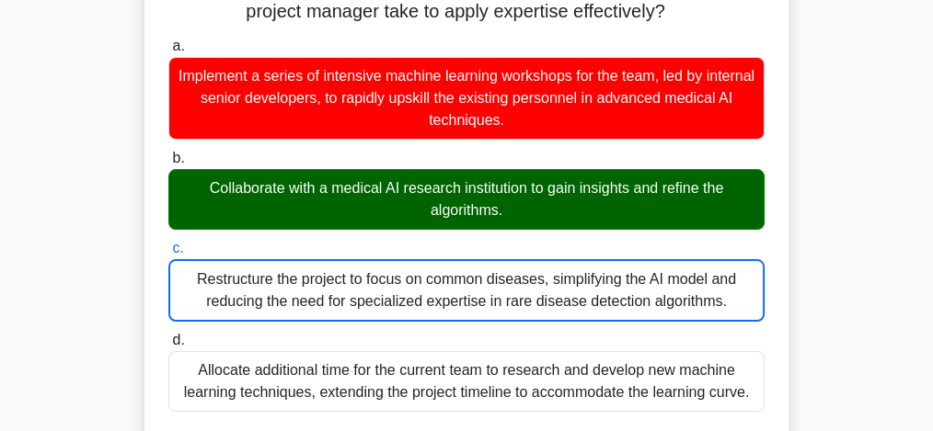
click at [168, 335] on input "d. Allocate additional time for the current team to research and develop new ma…" at bounding box center [168, 341] width 0 height 12
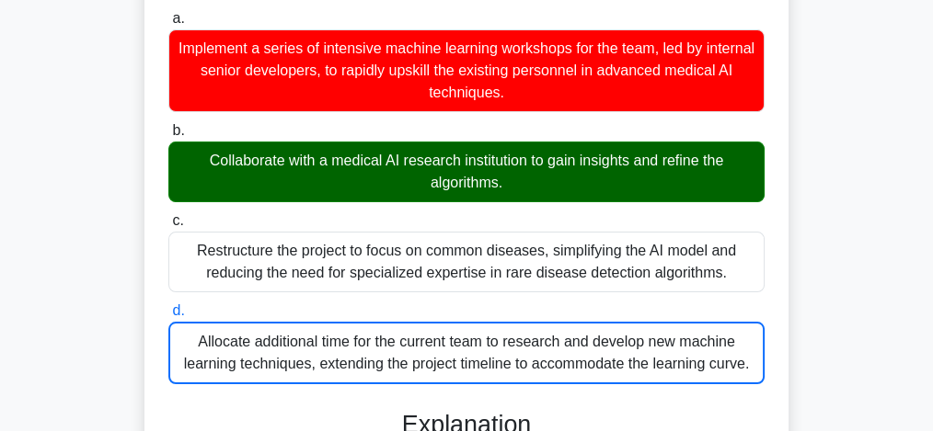
click at [168, 13] on input "a. Implement a series of intensive machine learning workshops for the team, led…" at bounding box center [168, 19] width 0 height 12
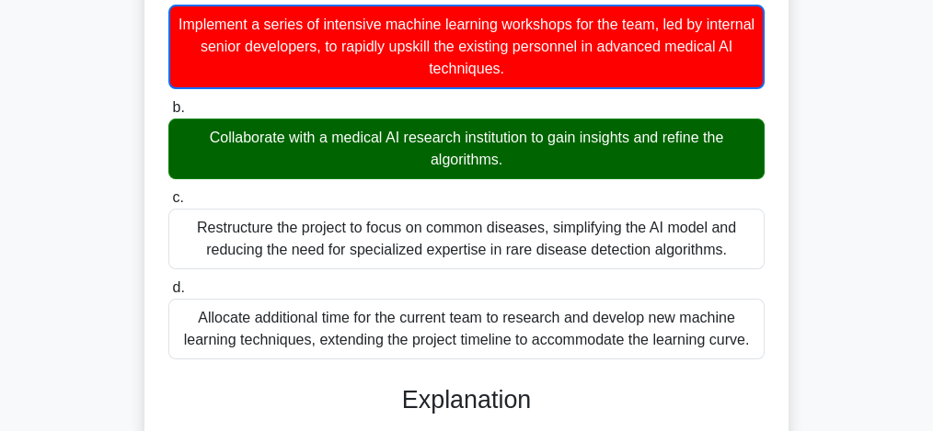
click at [168, 102] on input "b. Collaborate with a medical AI research institution to gain insights and refi…" at bounding box center [168, 108] width 0 height 12
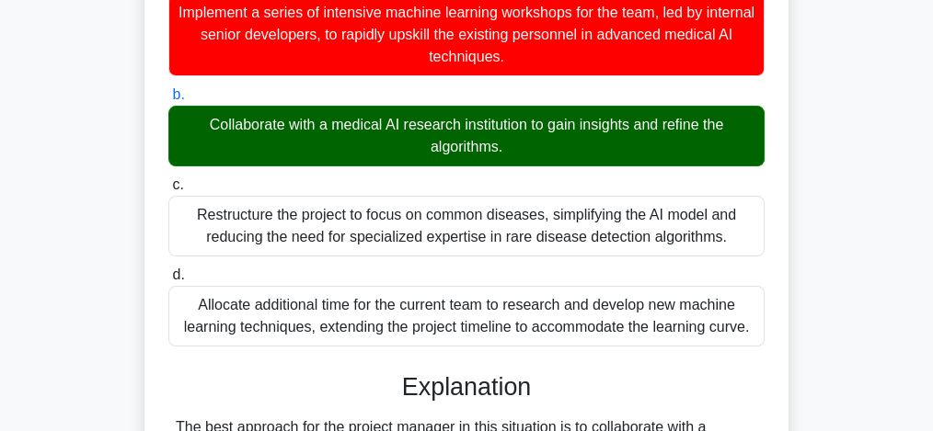
click at [168, 179] on input "c. Restructure the project to focus on common diseases, simplifying the AI mode…" at bounding box center [168, 185] width 0 height 12
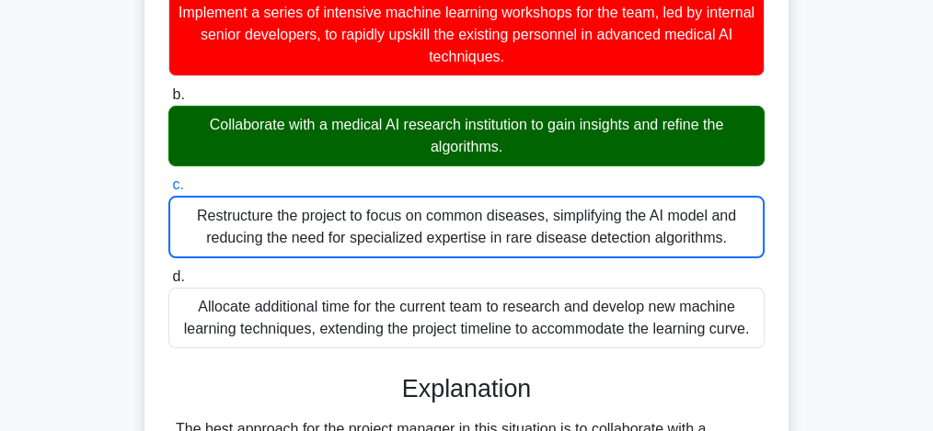
click at [168, 271] on input "d. Allocate additional time for the current team to research and develop new ma…" at bounding box center [168, 277] width 0 height 12
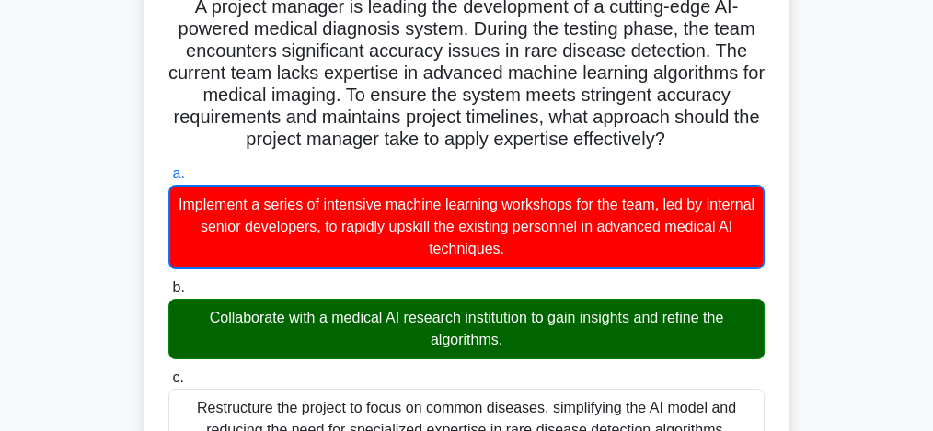
click at [168, 282] on input "b. Collaborate with a medical AI research institution to gain insights and refi…" at bounding box center [168, 288] width 0 height 12
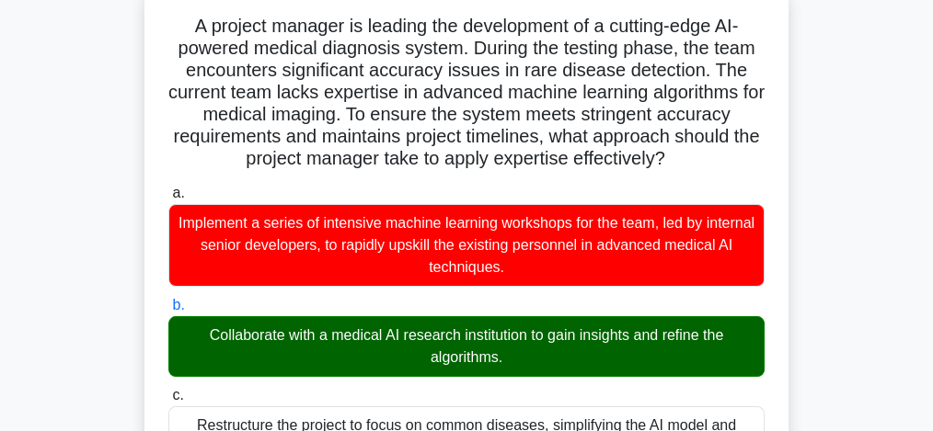
click at [168, 390] on input "c. Restructure the project to focus on common diseases, simplifying the AI mode…" at bounding box center [168, 396] width 0 height 12
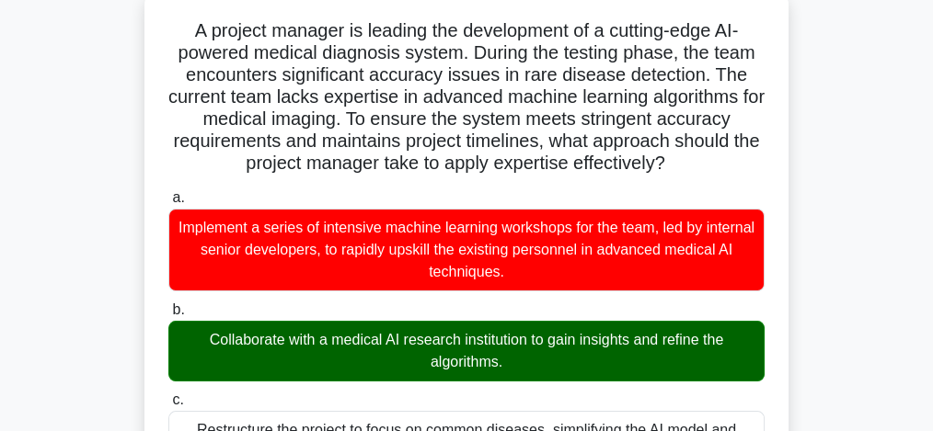
click at [168, 192] on input "a. Implement a series of intensive machine learning workshops for the team, led…" at bounding box center [168, 198] width 0 height 12
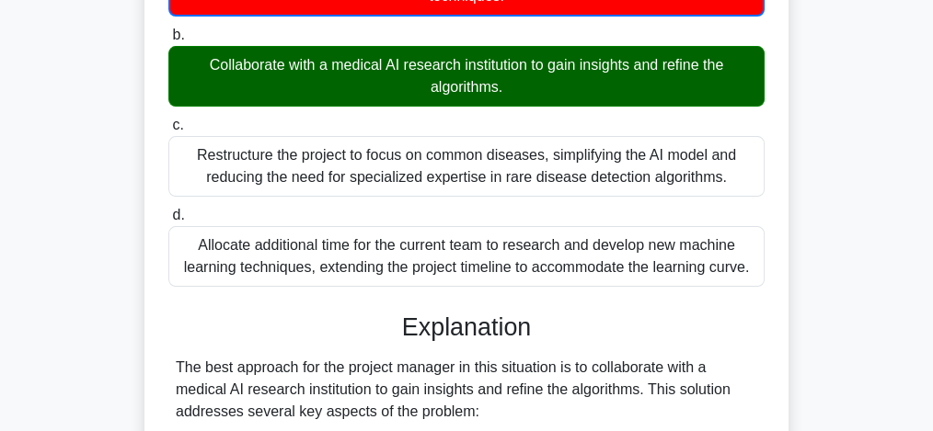
click at [168, 29] on input "b. Collaborate with a medical AI research institution to gain insights and refi…" at bounding box center [168, 35] width 0 height 12
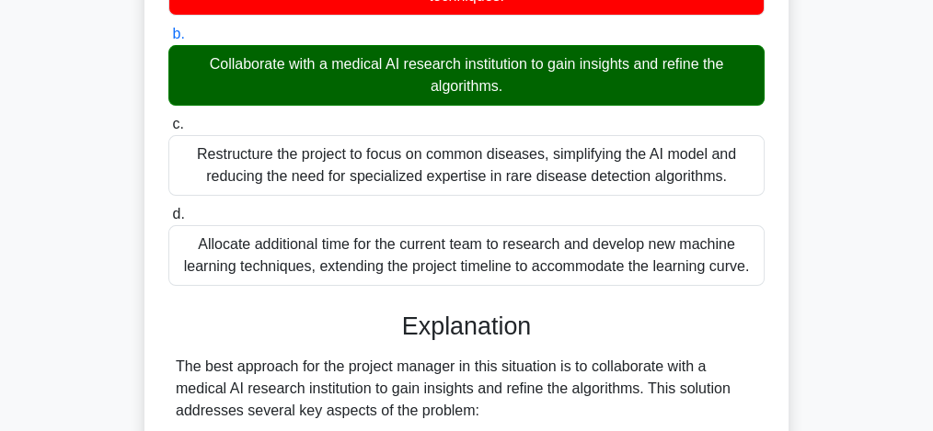
click at [168, 119] on input "c. Restructure the project to focus on common diseases, simplifying the AI mode…" at bounding box center [168, 125] width 0 height 12
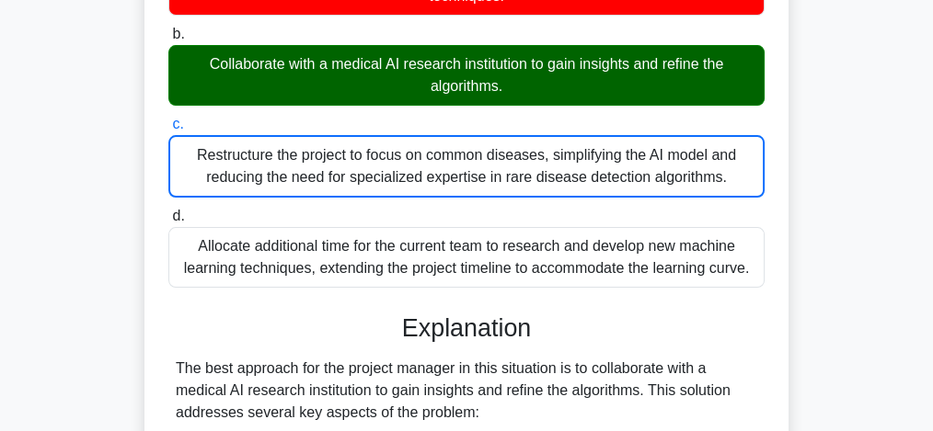
click at [168, 211] on input "d. Allocate additional time for the current team to research and develop new ma…" at bounding box center [168, 217] width 0 height 12
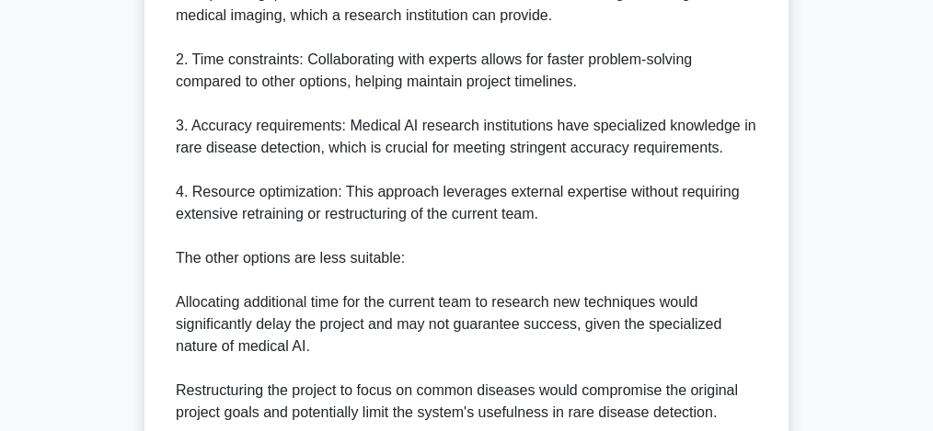
scroll to position [1186, 0]
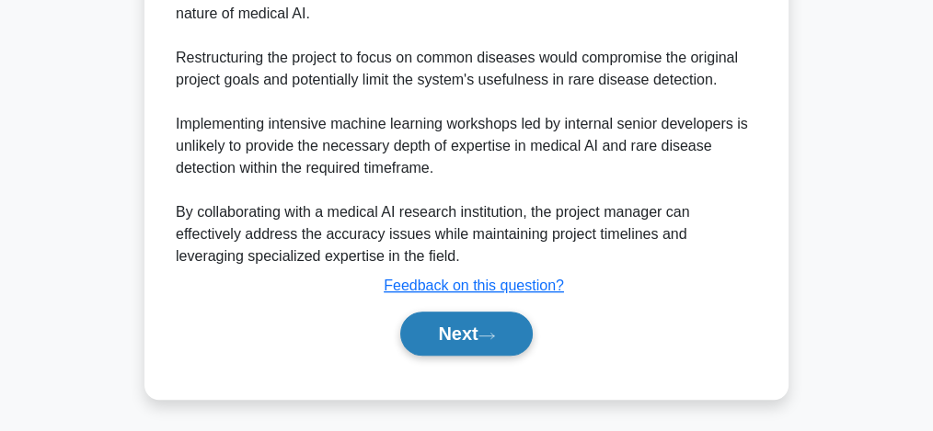
click at [487, 325] on button "Next" at bounding box center [466, 334] width 132 height 44
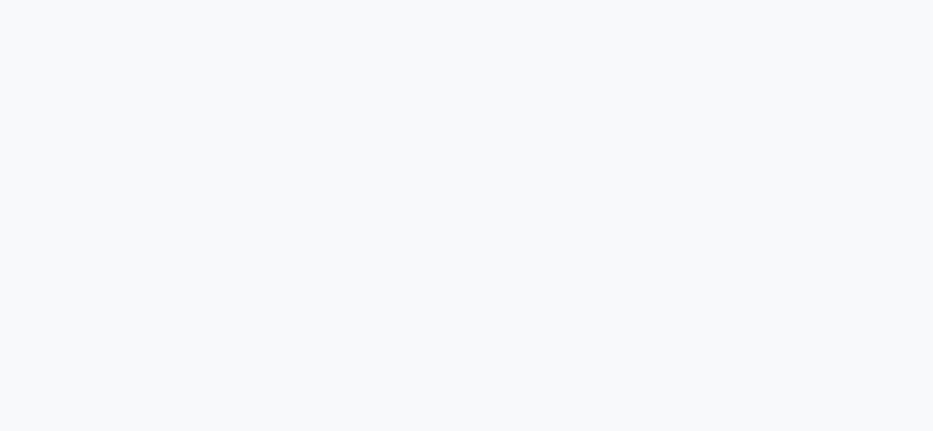
scroll to position [562, 0]
